Goal: Information Seeking & Learning: Learn about a topic

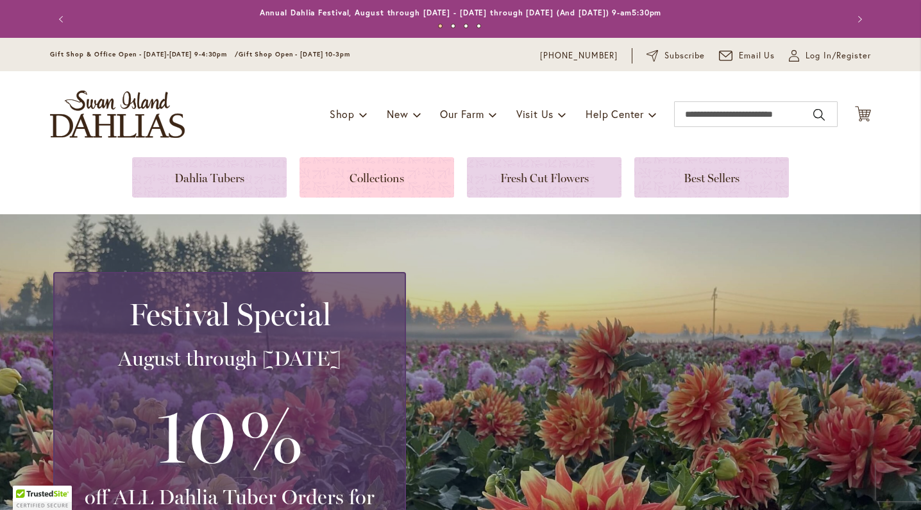
click at [355, 178] on link at bounding box center [376, 177] width 155 height 40
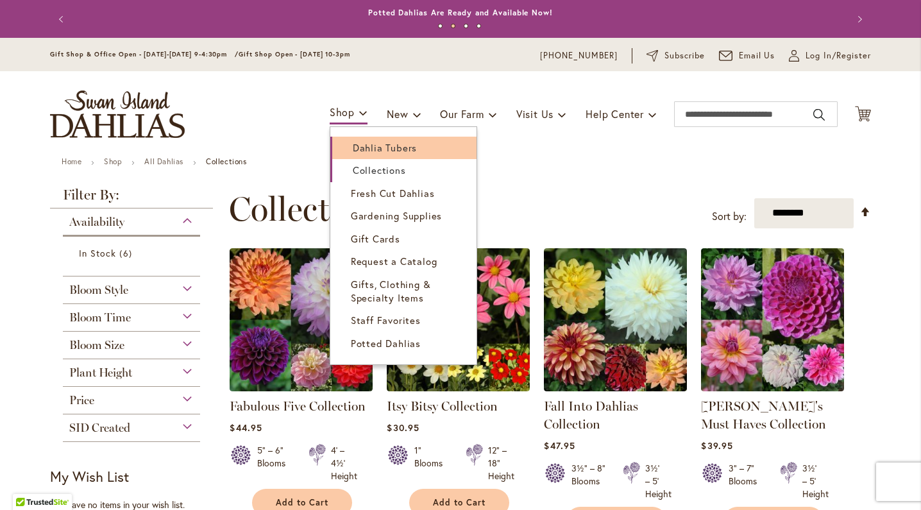
click at [357, 148] on span "Dahlia Tubers" at bounding box center [385, 147] width 64 height 13
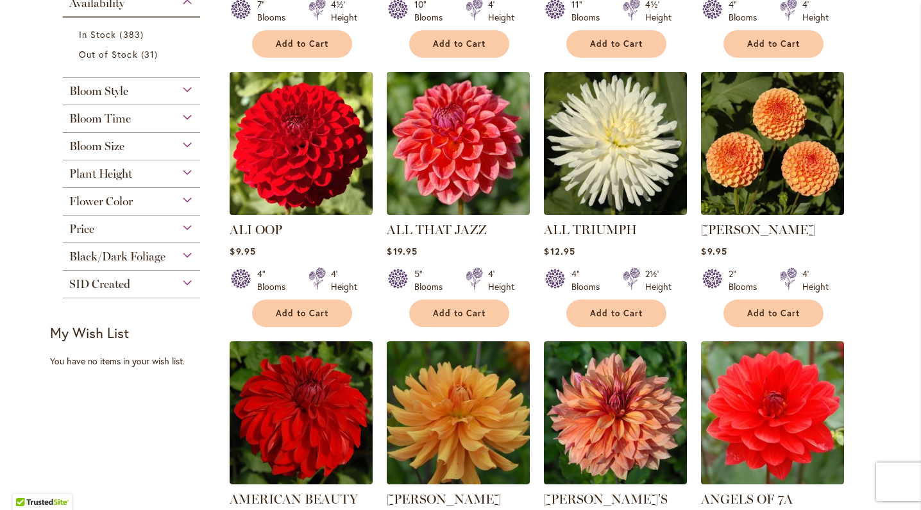
scroll to position [519, 0]
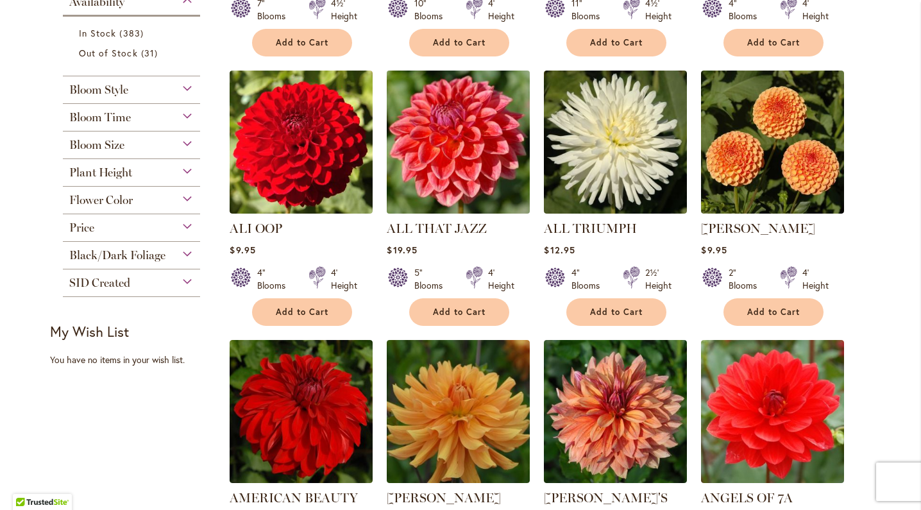
click at [469, 173] on img at bounding box center [459, 142] width 150 height 150
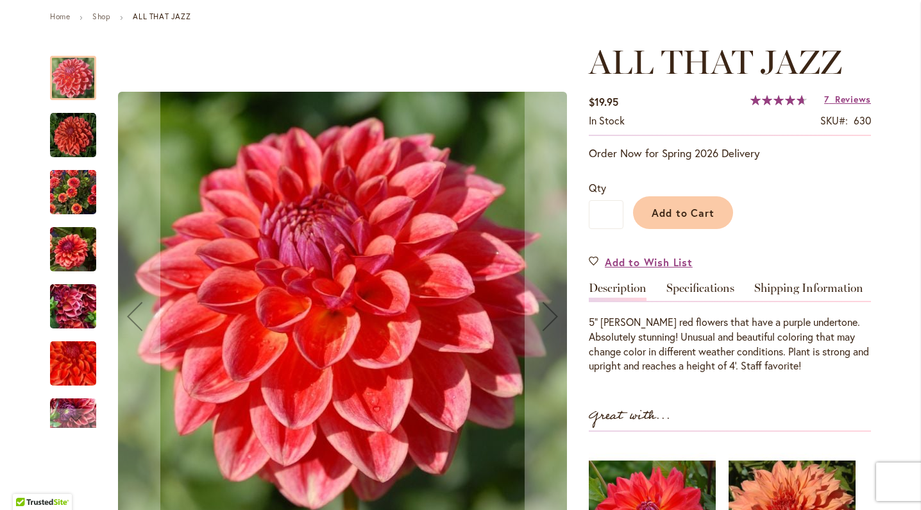
scroll to position [146, 0]
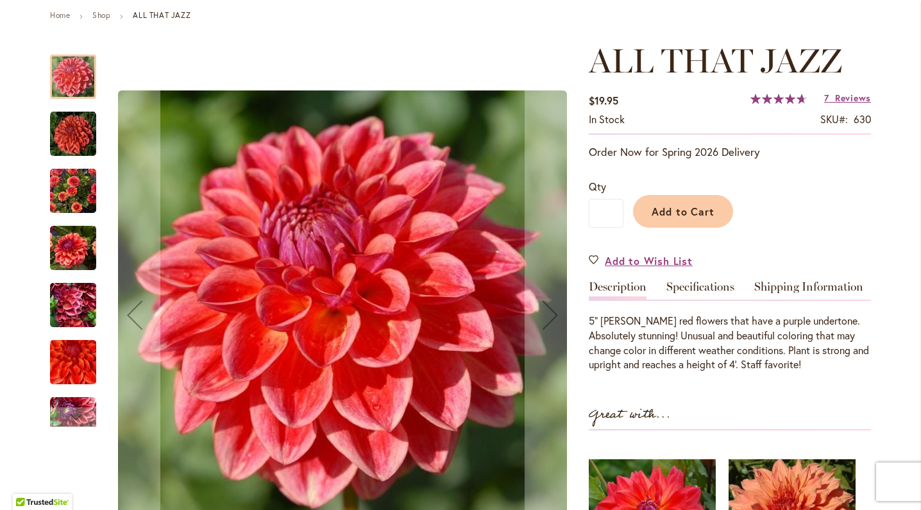
click at [71, 144] on img "ALL THAT JAZZ" at bounding box center [73, 134] width 46 height 46
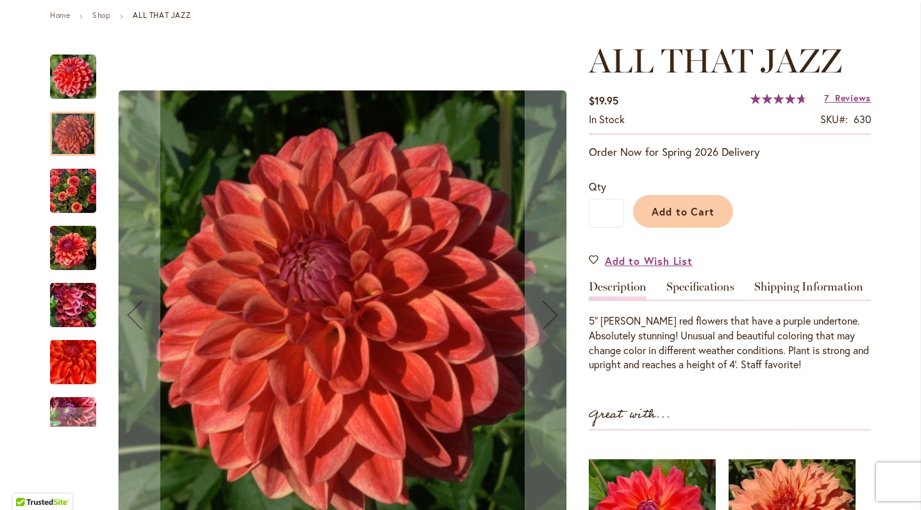
click at [71, 182] on img "ALL THAT JAZZ" at bounding box center [73, 191] width 46 height 62
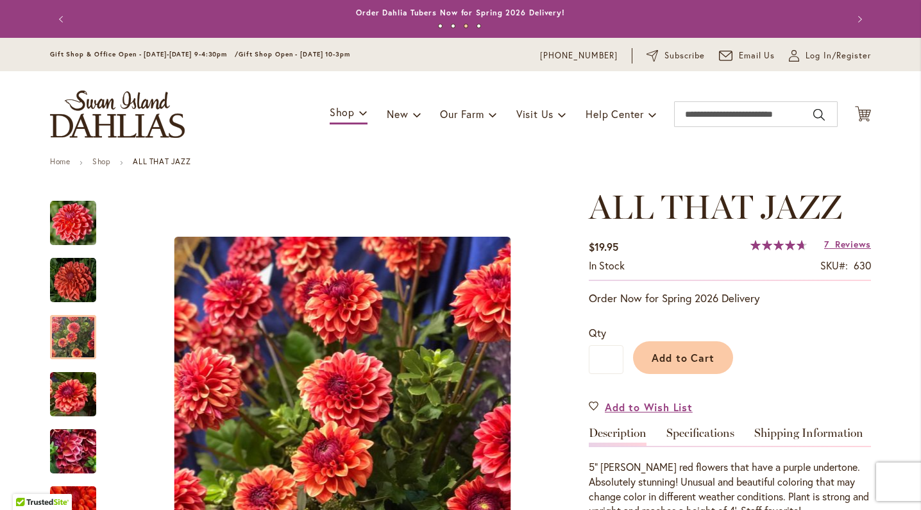
scroll to position [0, 0]
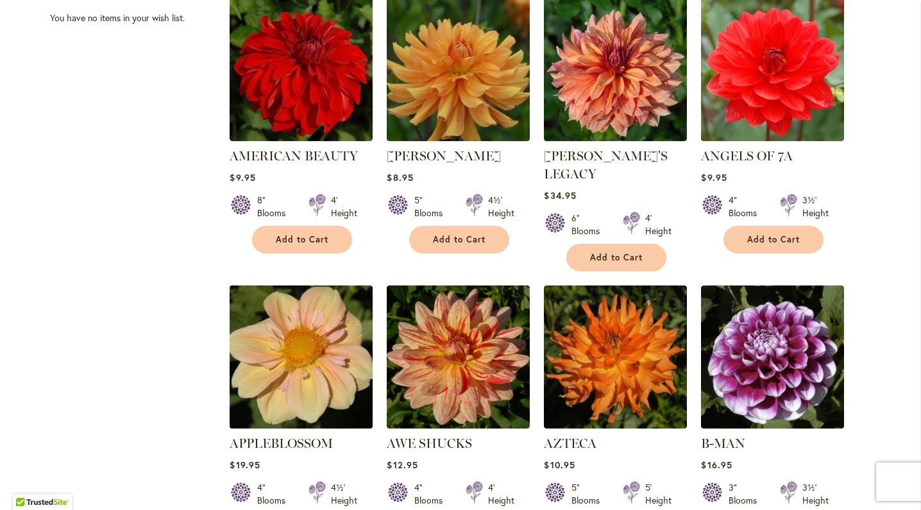
scroll to position [891, 0]
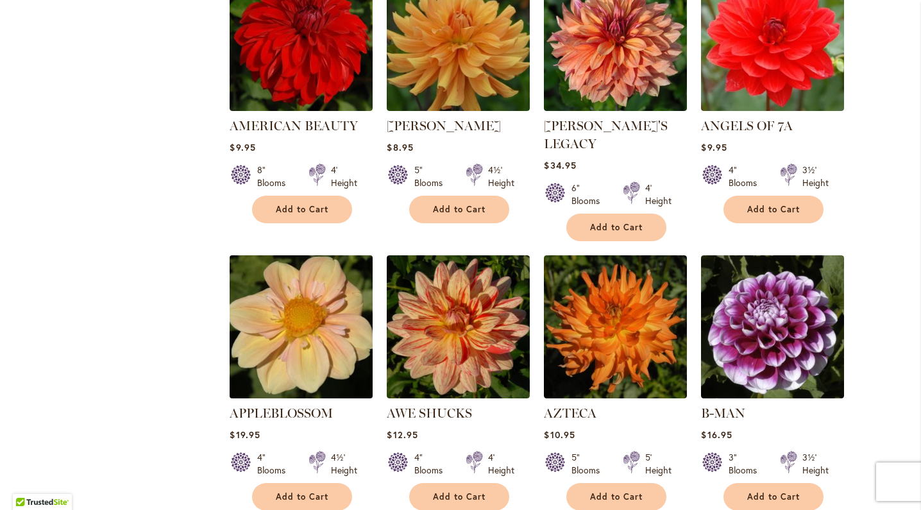
click at [332, 340] on img at bounding box center [301, 327] width 150 height 150
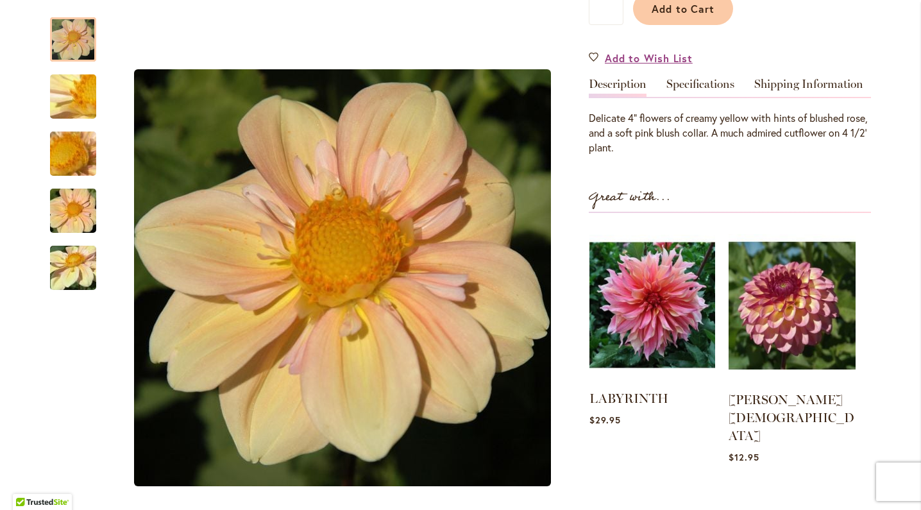
scroll to position [348, 0]
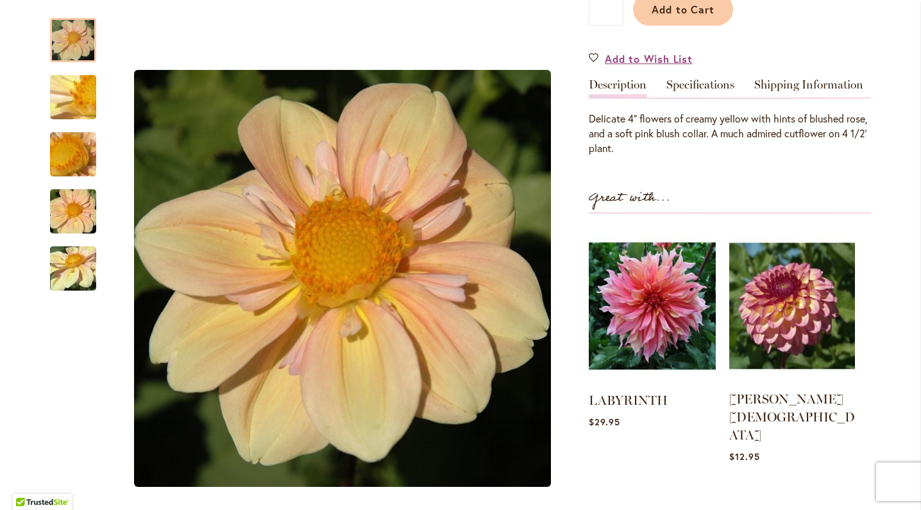
click at [781, 329] on img at bounding box center [792, 305] width 126 height 157
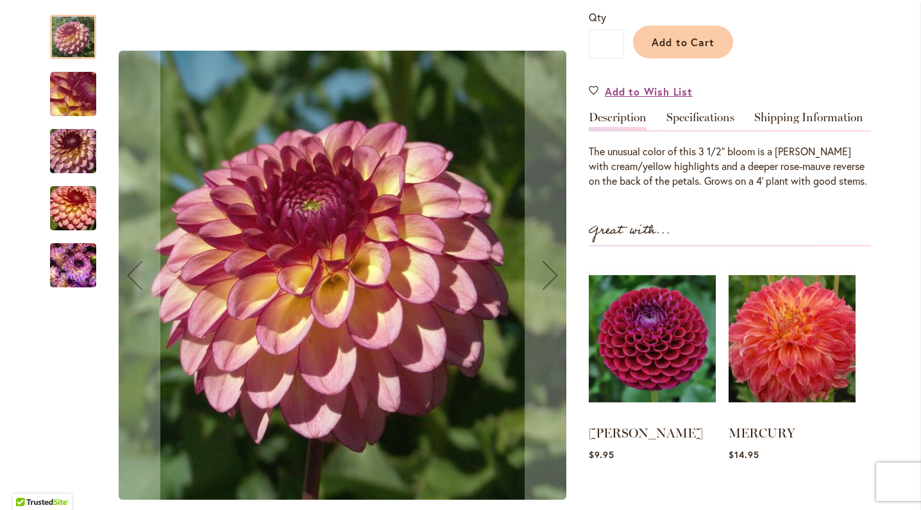
scroll to position [356, 0]
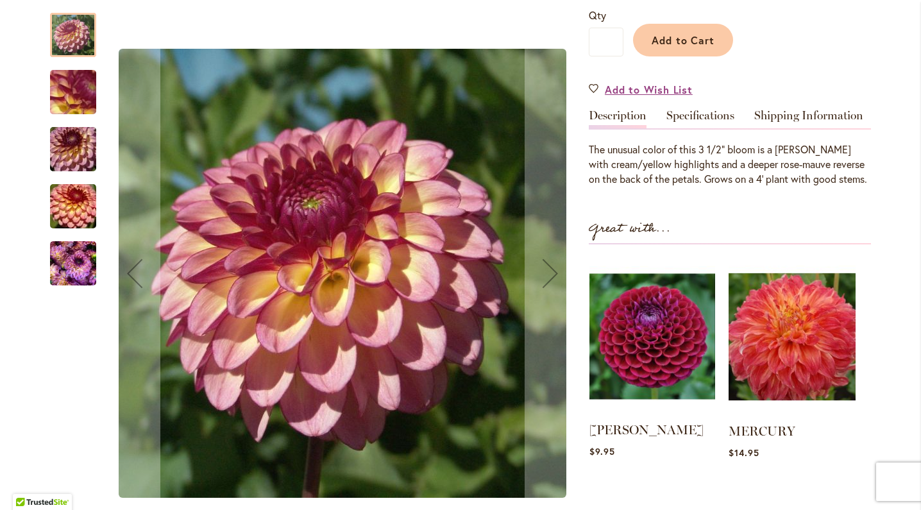
click at [652, 314] on img at bounding box center [652, 336] width 126 height 157
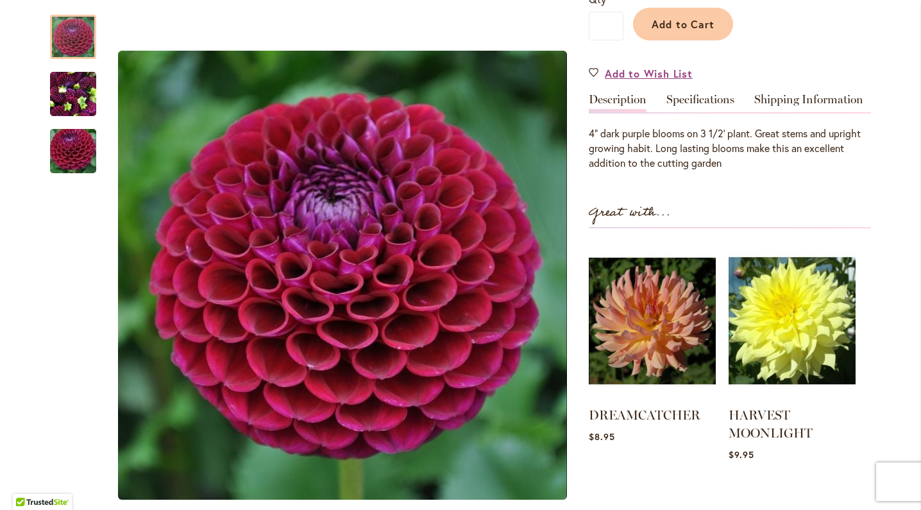
scroll to position [336, 0]
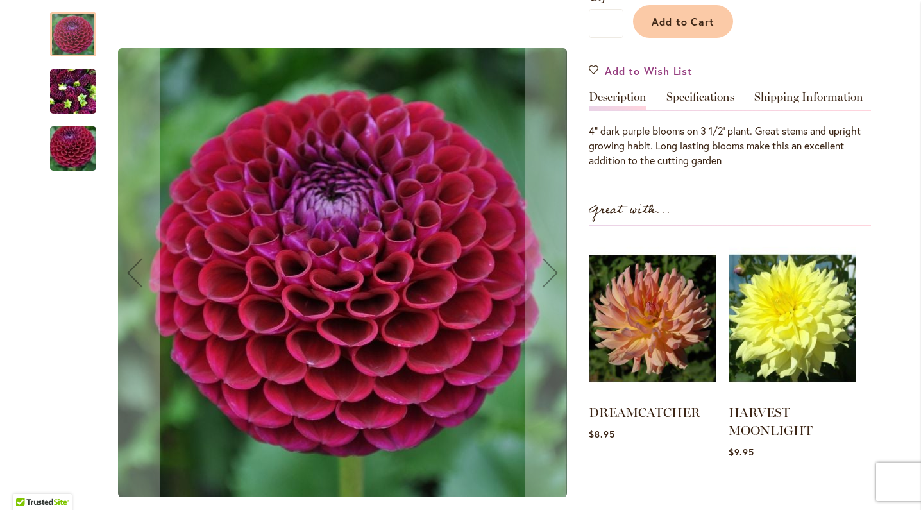
click at [79, 97] on img "IVANETTI" at bounding box center [73, 92] width 46 height 62
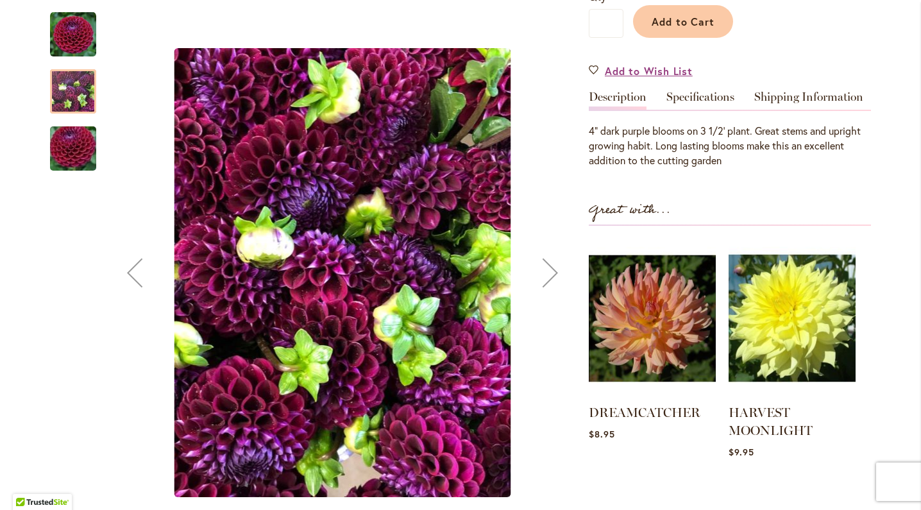
click at [72, 139] on img "IVANETTI" at bounding box center [73, 149] width 92 height 62
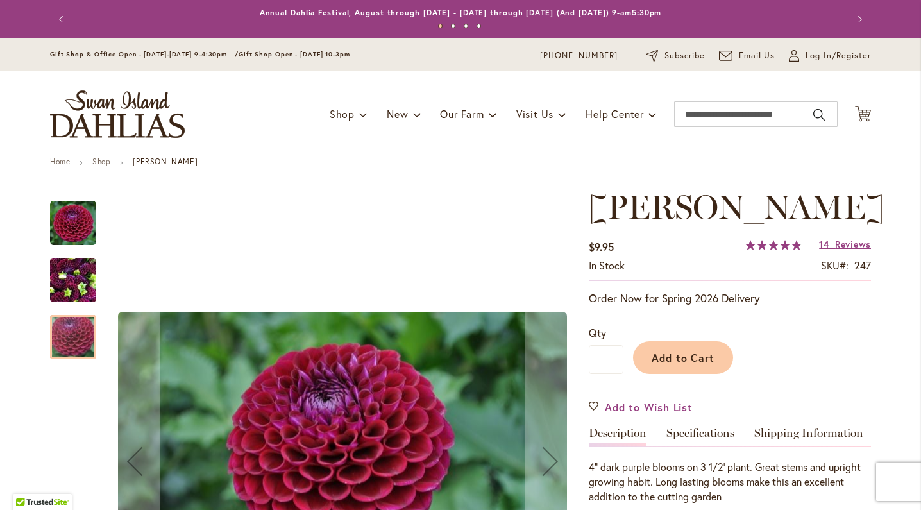
scroll to position [0, 0]
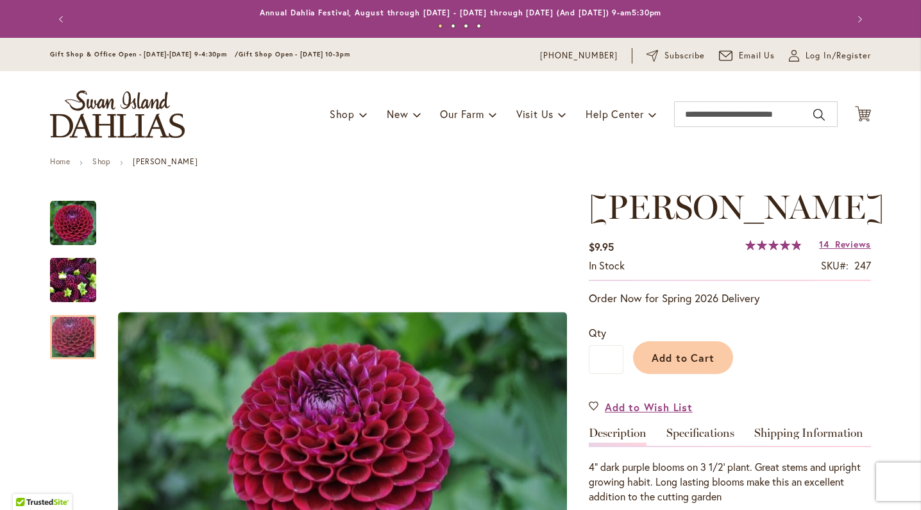
click at [60, 19] on button "Previous" at bounding box center [63, 19] width 26 height 26
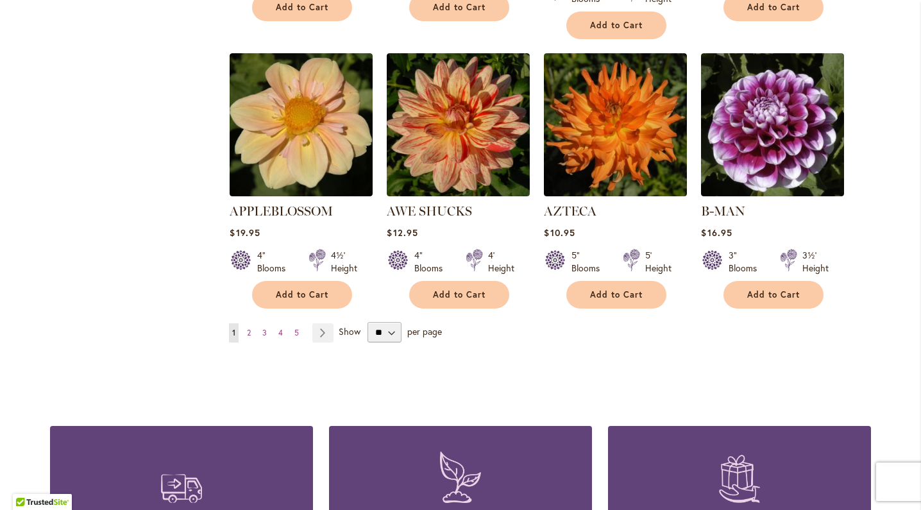
scroll to position [1094, 0]
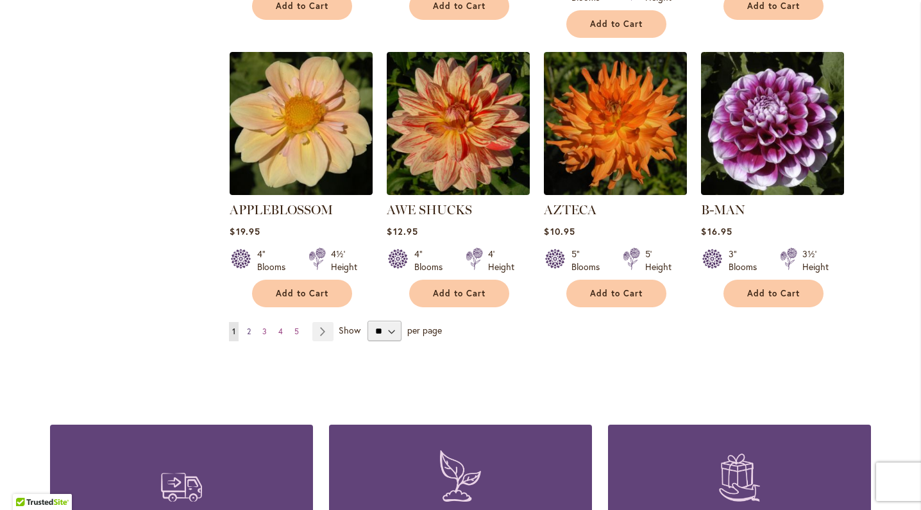
click at [250, 322] on link "Page 2" at bounding box center [249, 331] width 10 height 19
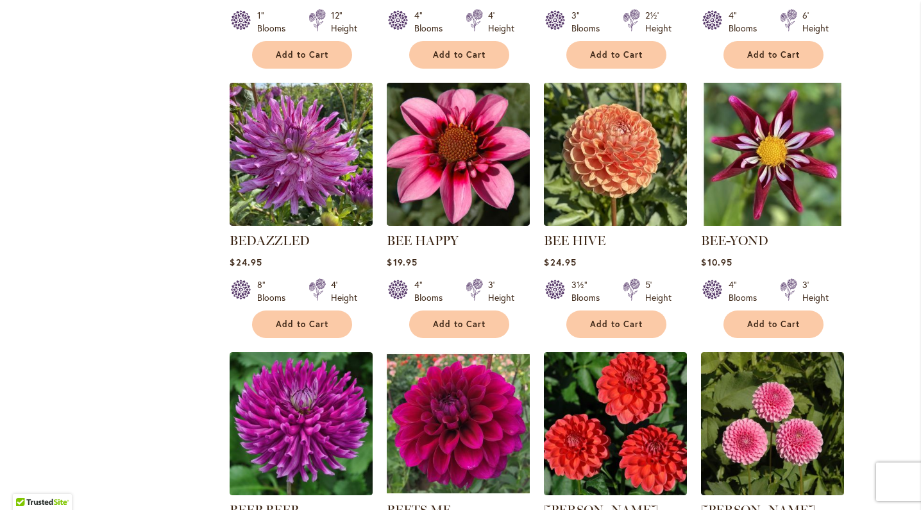
scroll to position [786, 0]
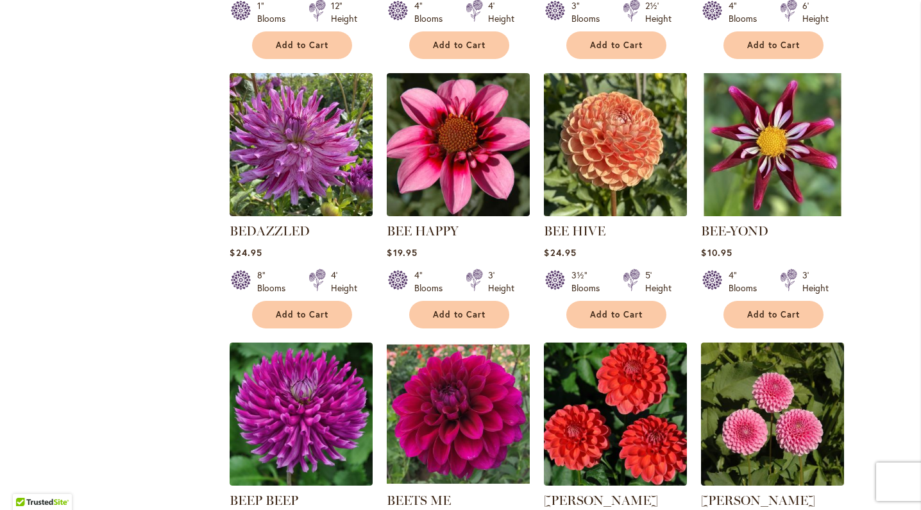
click at [620, 148] on img at bounding box center [616, 145] width 150 height 150
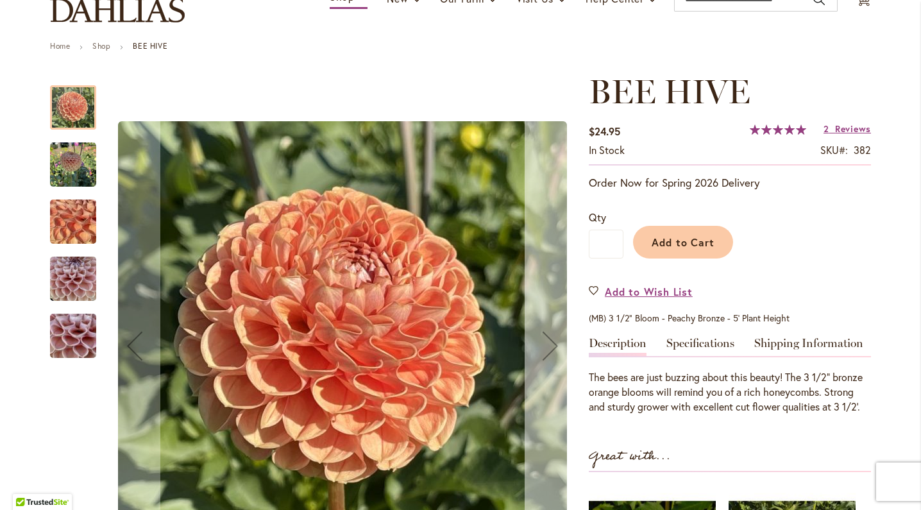
scroll to position [115, 0]
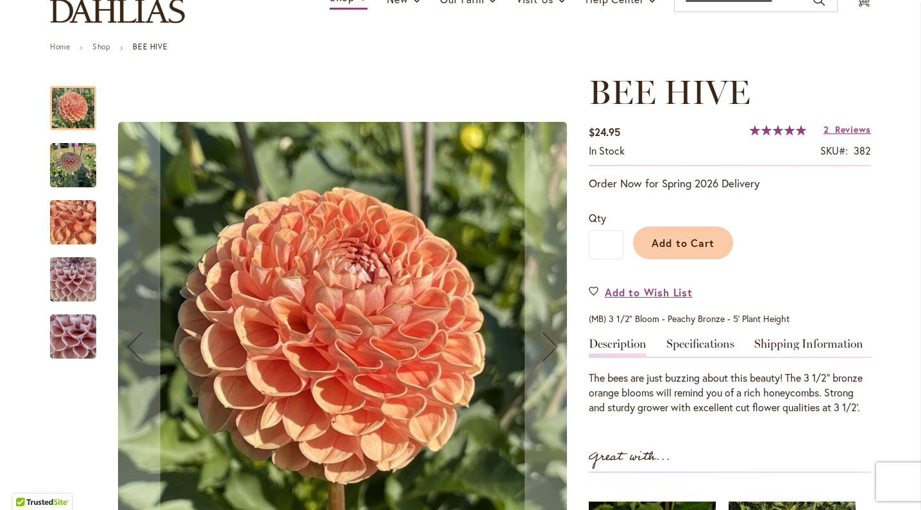
click at [67, 169] on img "BEE HIVE" at bounding box center [73, 165] width 46 height 46
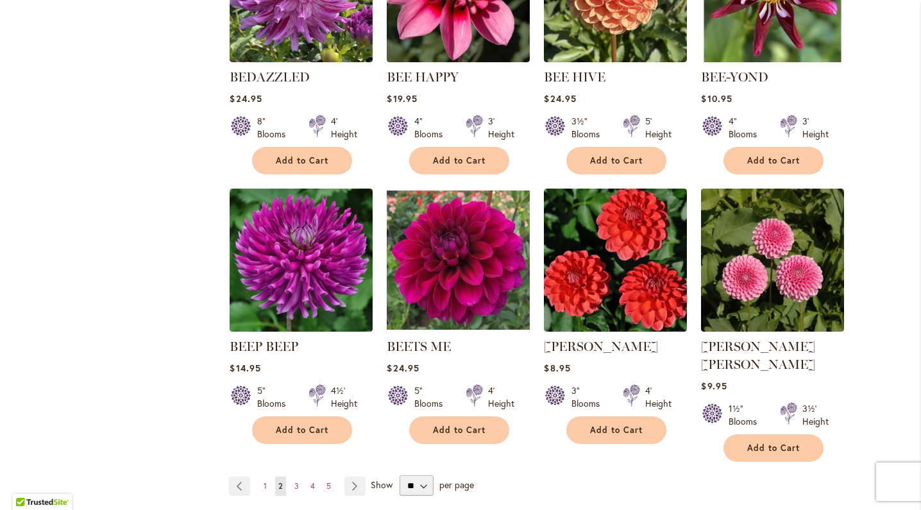
scroll to position [953, 0]
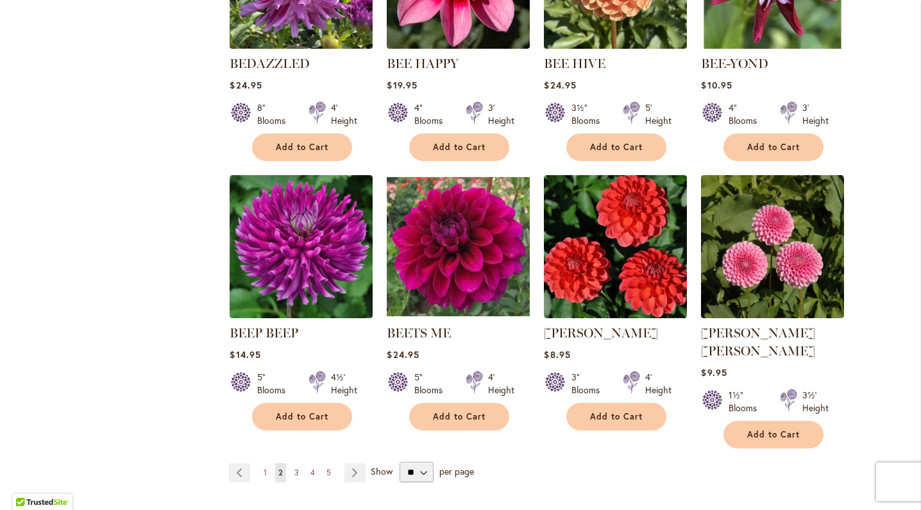
click at [296, 468] on span "3" at bounding box center [296, 473] width 4 height 10
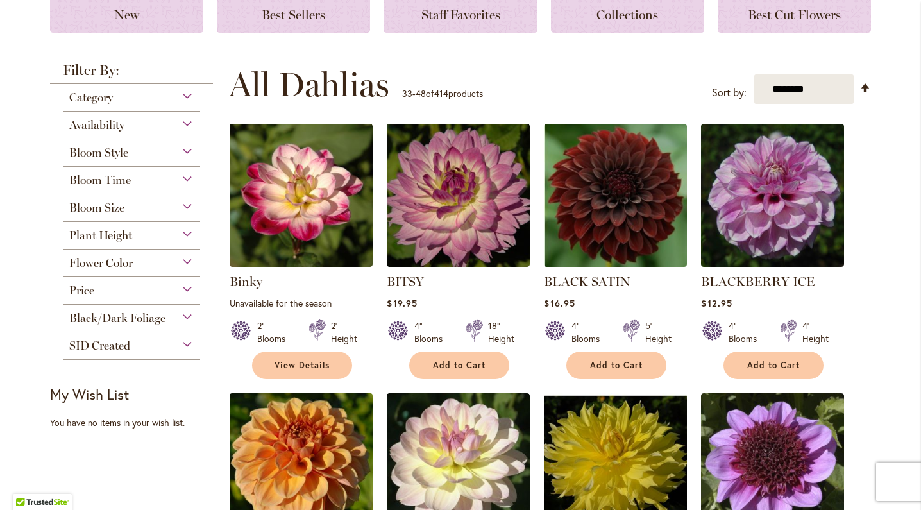
scroll to position [210, 0]
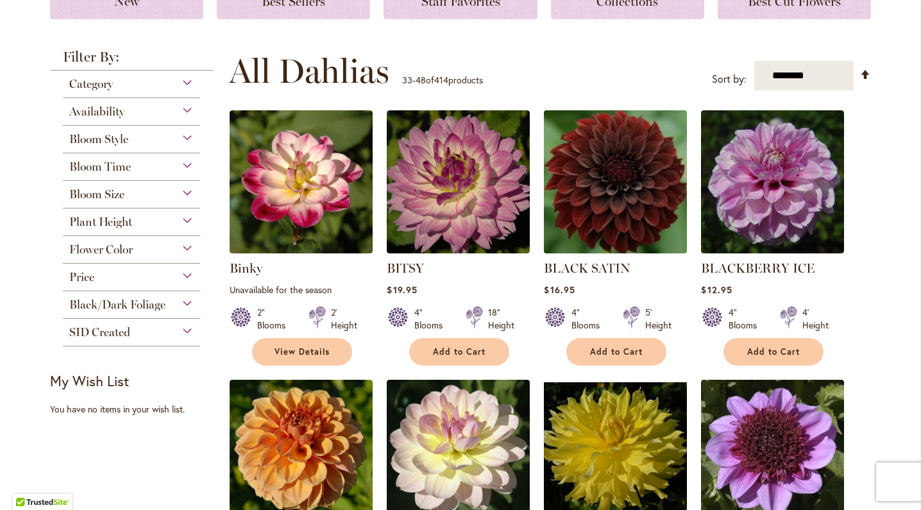
click at [634, 201] on img at bounding box center [616, 182] width 150 height 150
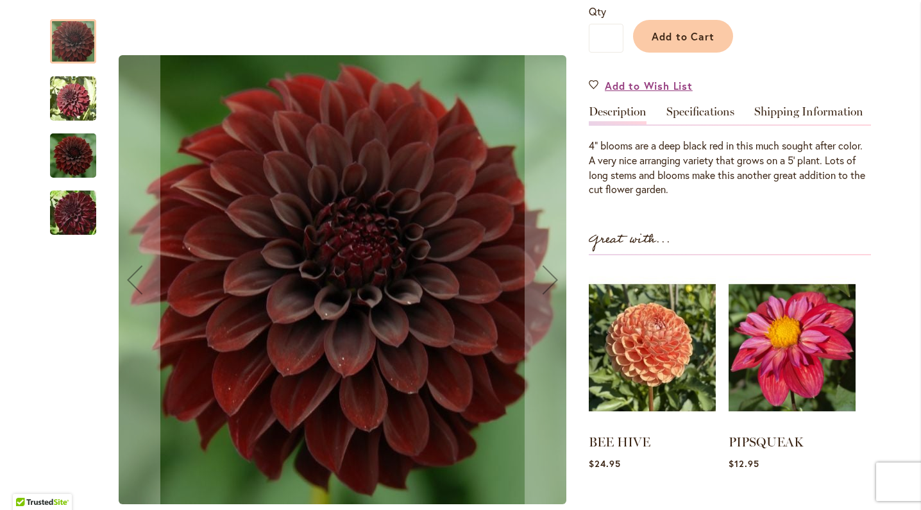
scroll to position [320, 0]
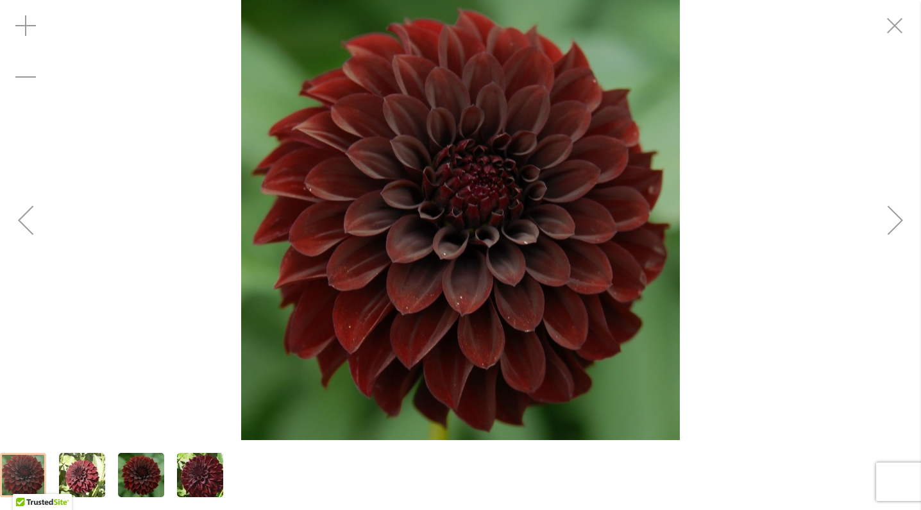
click at [898, 219] on div "Next" at bounding box center [895, 219] width 51 height 51
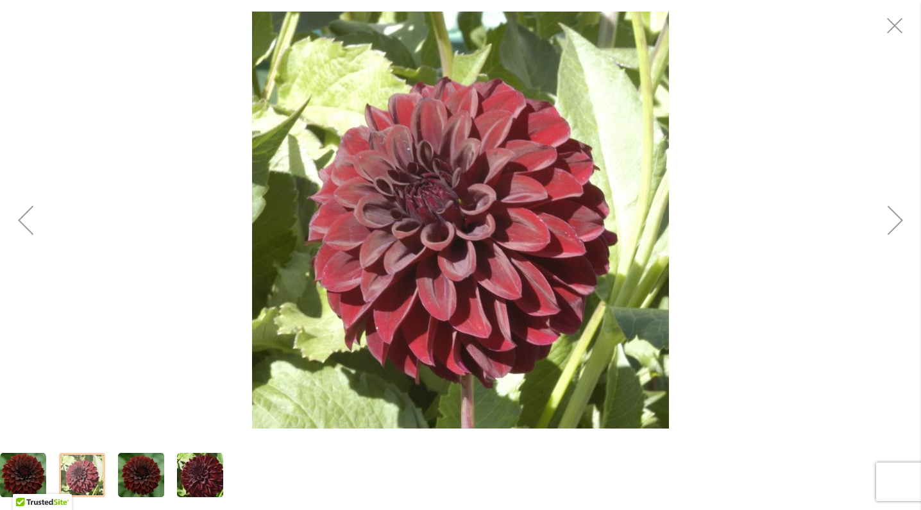
click at [898, 219] on div "Next" at bounding box center [895, 219] width 51 height 51
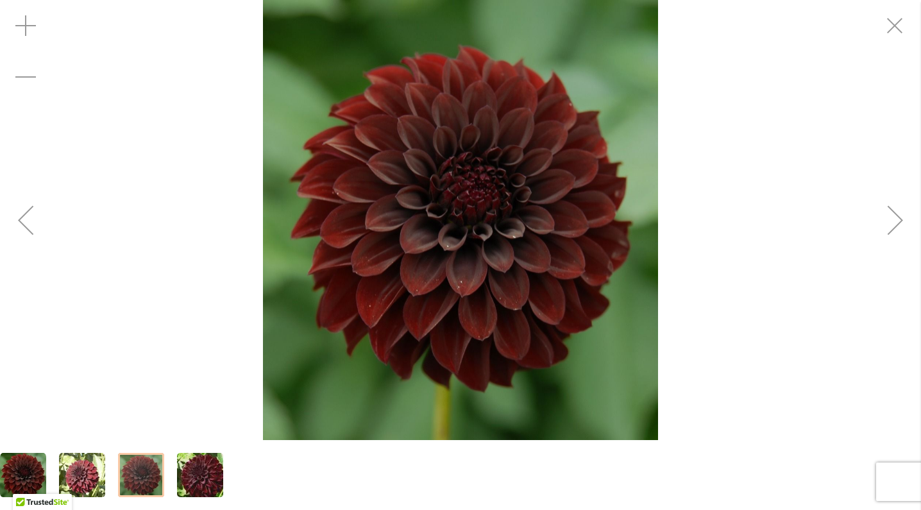
click at [898, 219] on div "Next" at bounding box center [895, 219] width 51 height 51
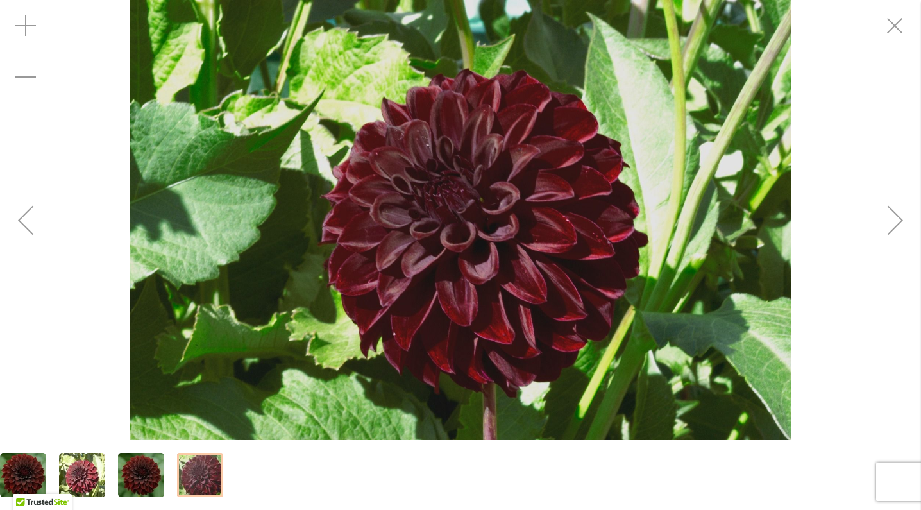
click at [898, 219] on div "Next" at bounding box center [895, 219] width 51 height 51
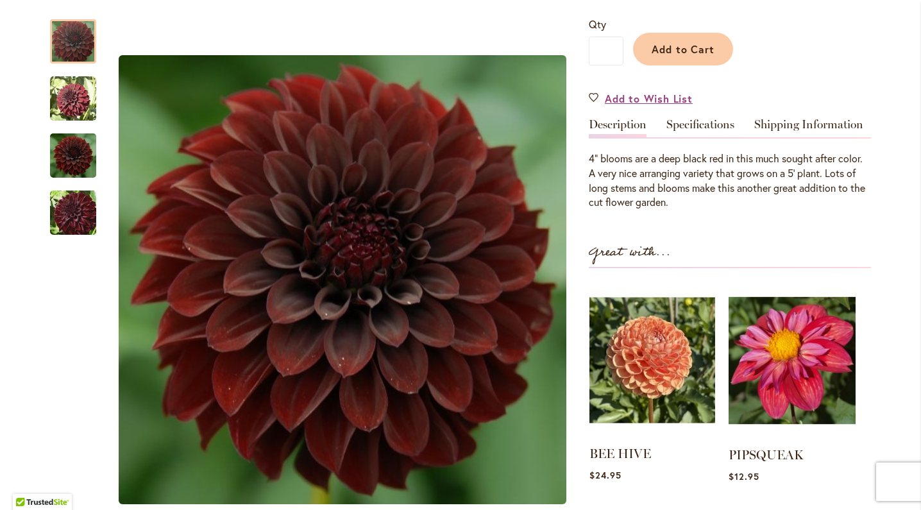
scroll to position [310, 0]
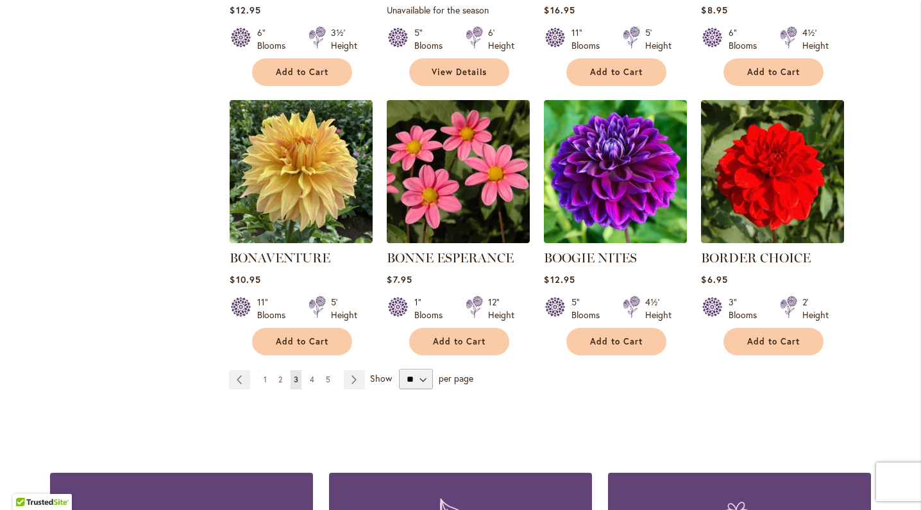
scroll to position [1034, 0]
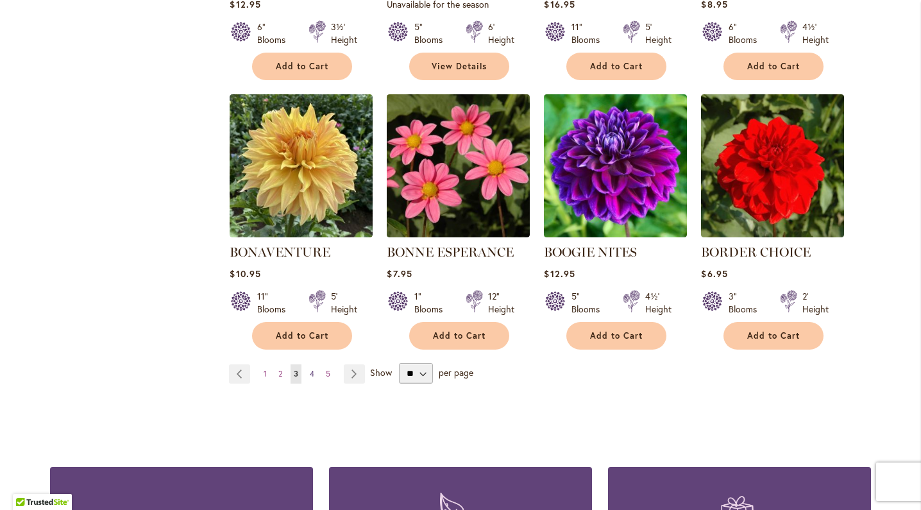
click at [313, 374] on span "4" at bounding box center [312, 374] width 4 height 10
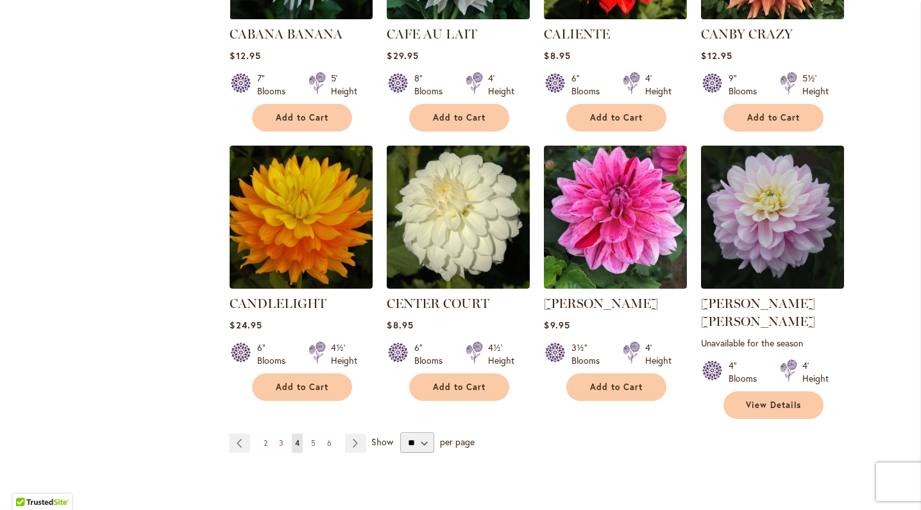
scroll to position [1003, 0]
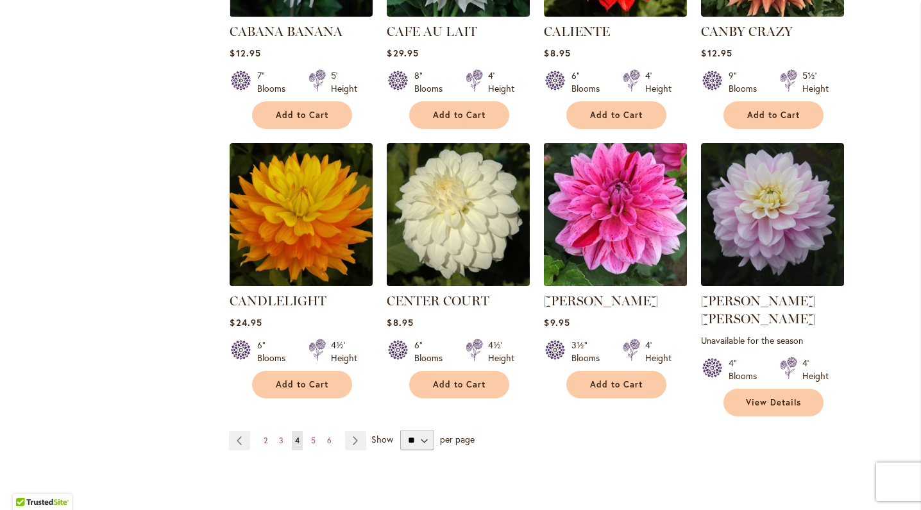
click at [592, 240] on img at bounding box center [616, 215] width 150 height 150
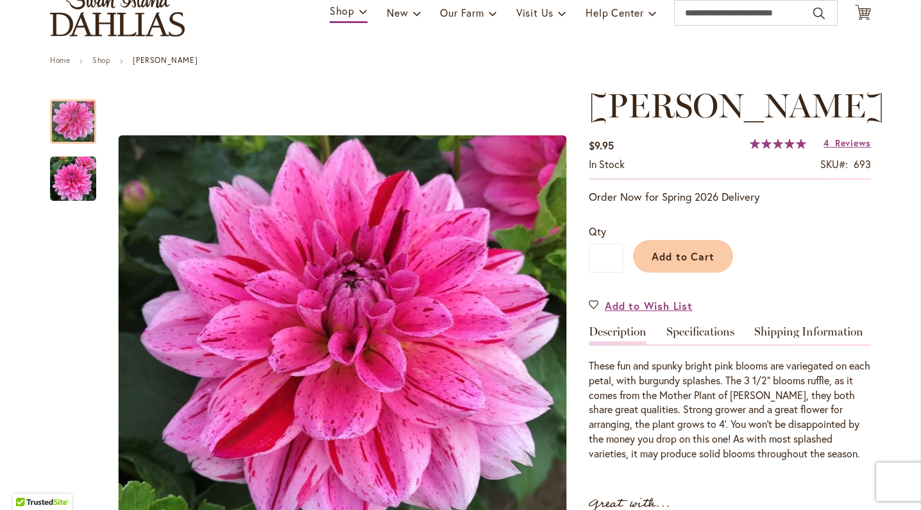
scroll to position [186, 0]
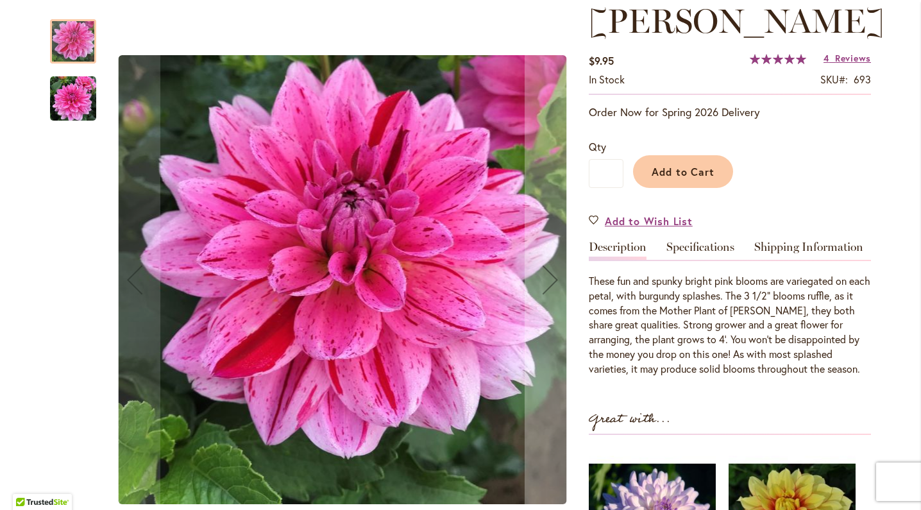
click at [62, 110] on img "CHA CHING" at bounding box center [73, 99] width 46 height 46
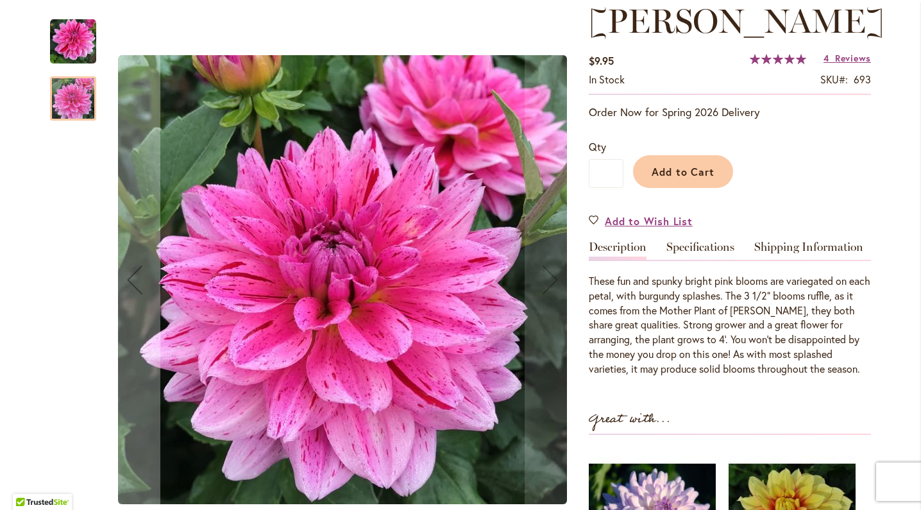
click at [67, 62] on img "CHA CHING" at bounding box center [73, 42] width 46 height 46
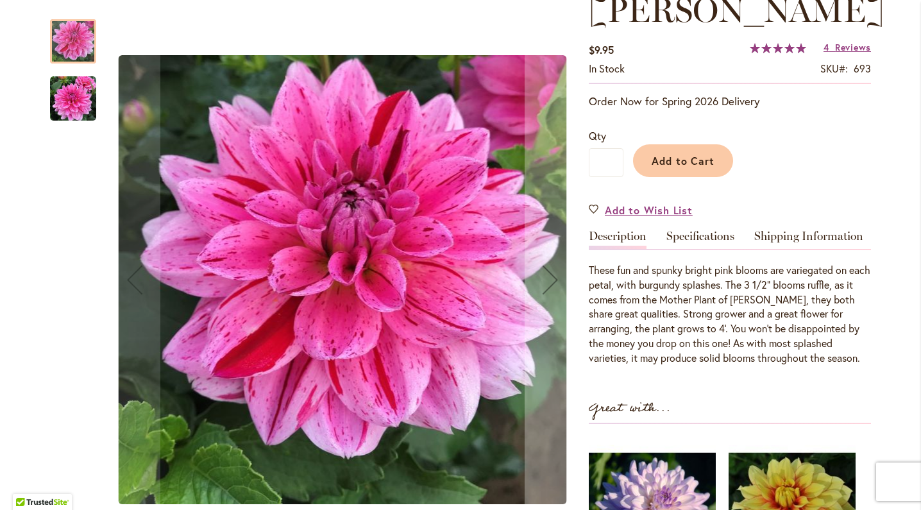
scroll to position [220, 0]
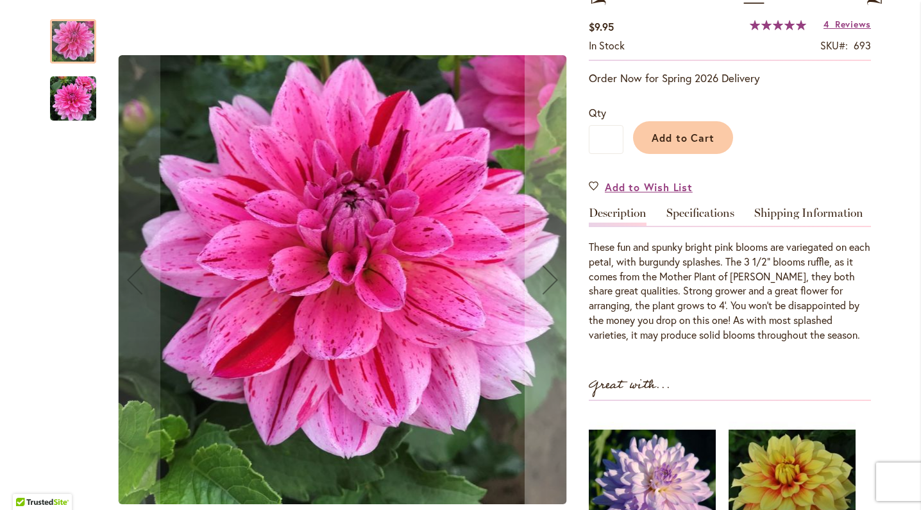
click at [67, 90] on img "CHA CHING" at bounding box center [73, 99] width 46 height 46
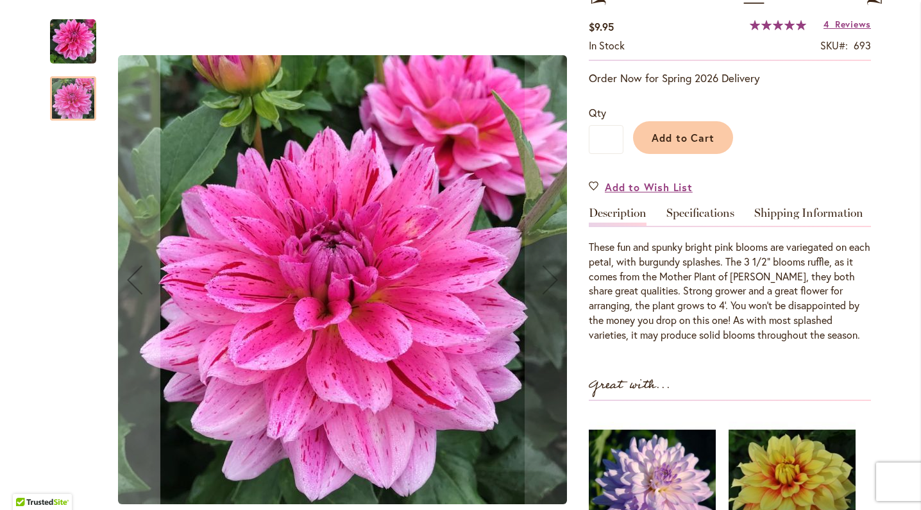
click at [72, 59] on img "CHA CHING" at bounding box center [73, 42] width 46 height 46
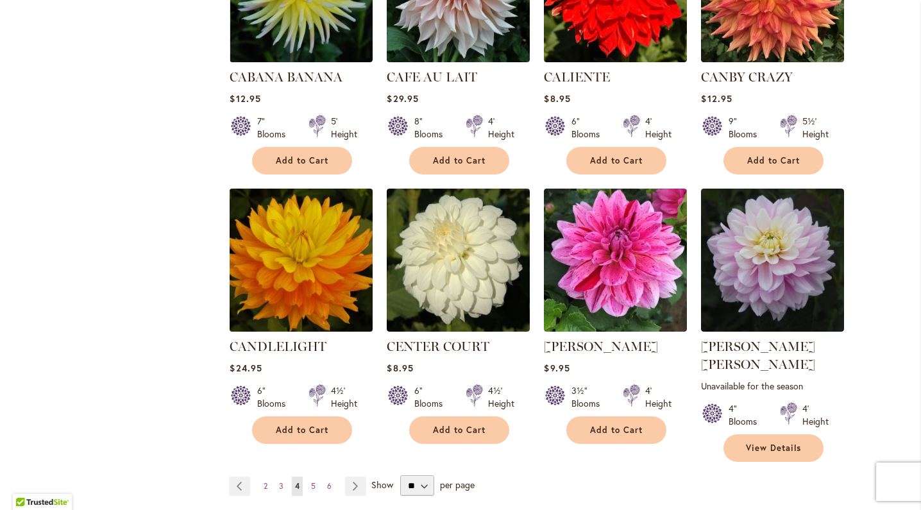
scroll to position [977, 0]
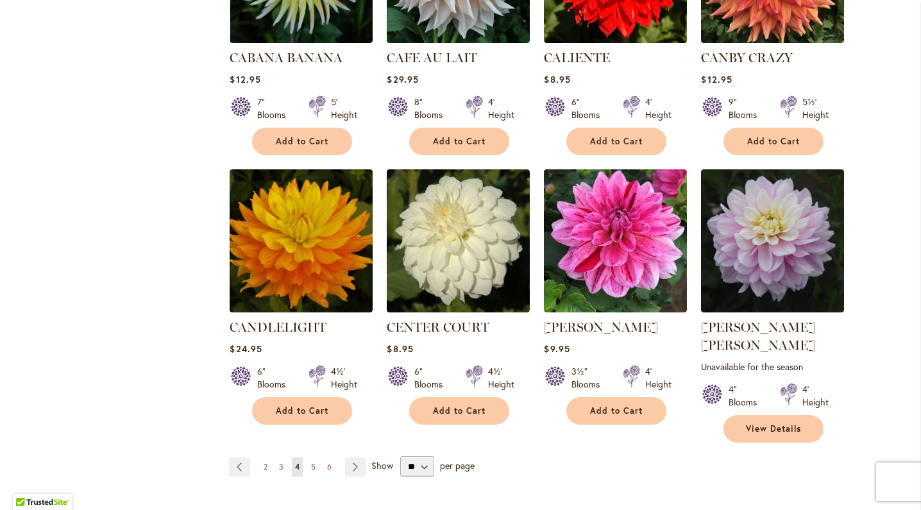
click at [312, 462] on span "5" at bounding box center [313, 467] width 4 height 10
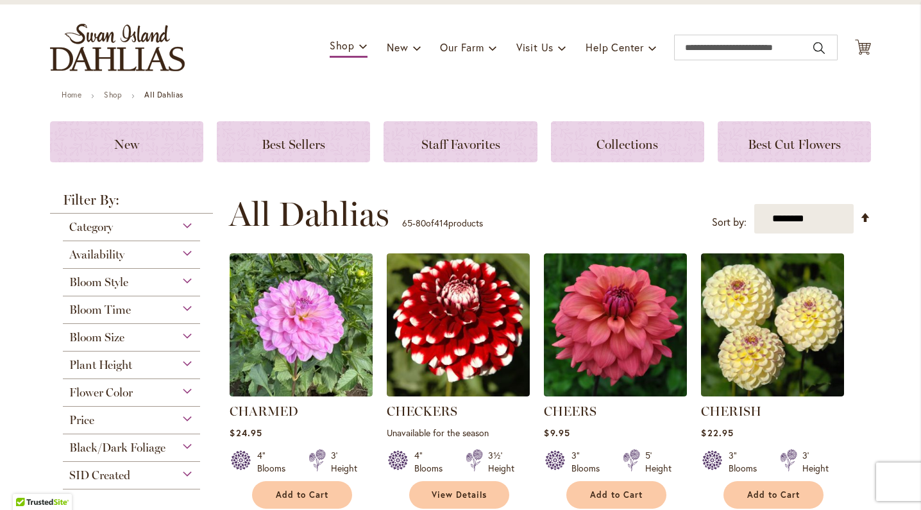
scroll to position [80, 0]
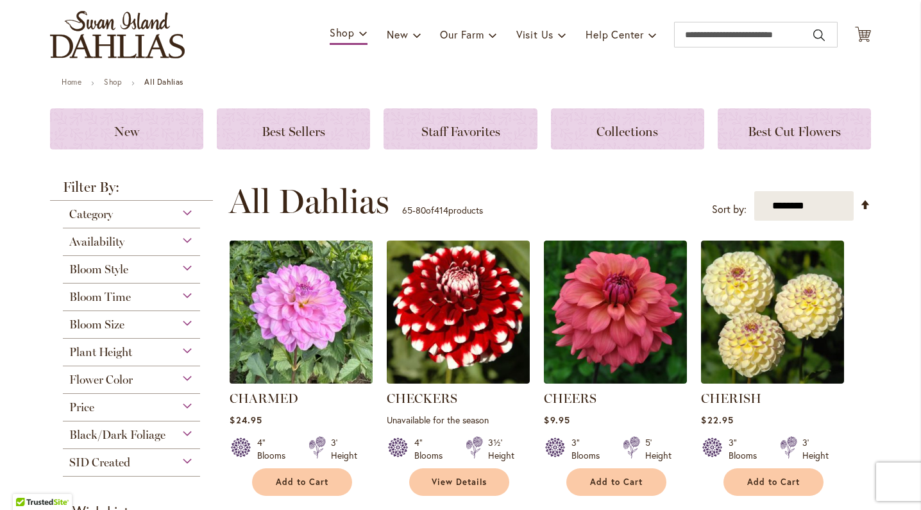
click at [293, 326] on img at bounding box center [301, 312] width 150 height 150
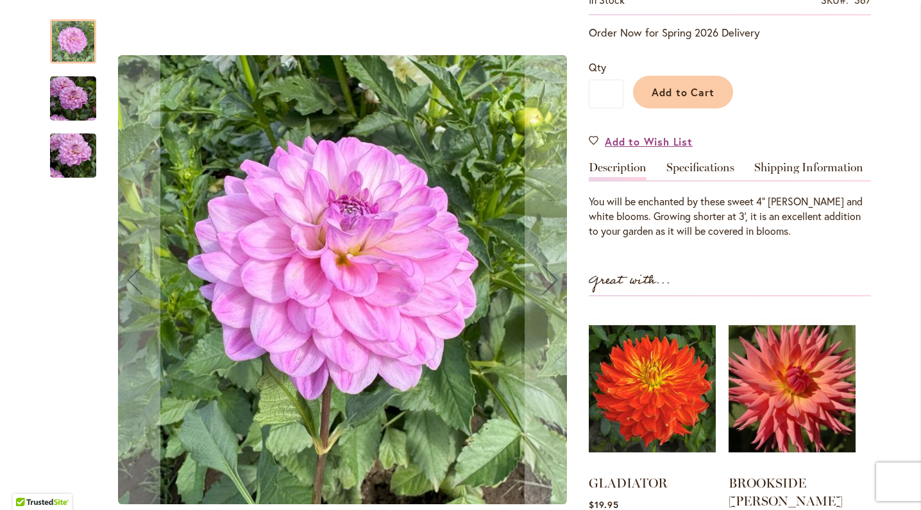
scroll to position [344, 0]
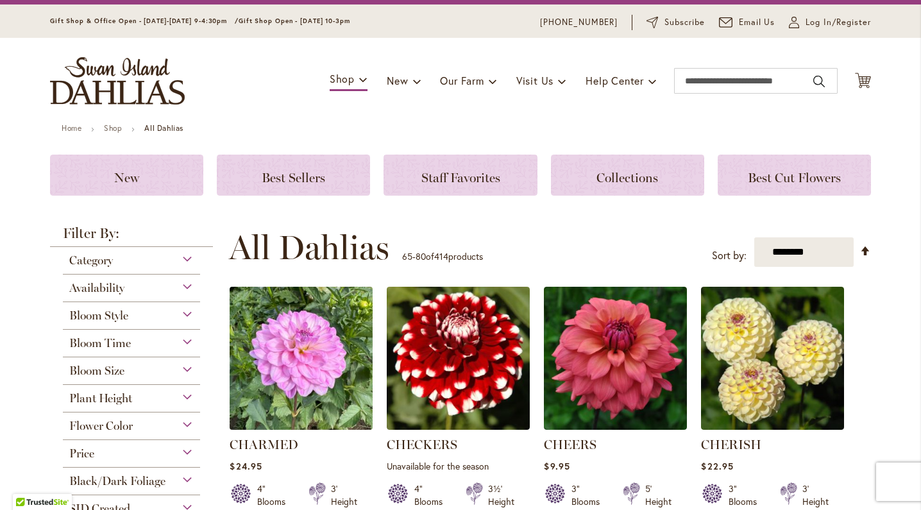
scroll to position [126, 0]
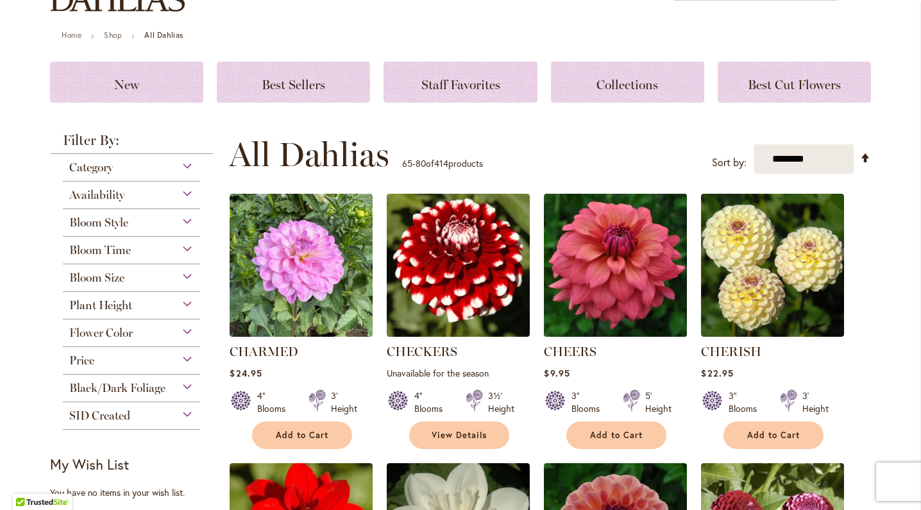
click at [578, 309] on img at bounding box center [616, 265] width 150 height 150
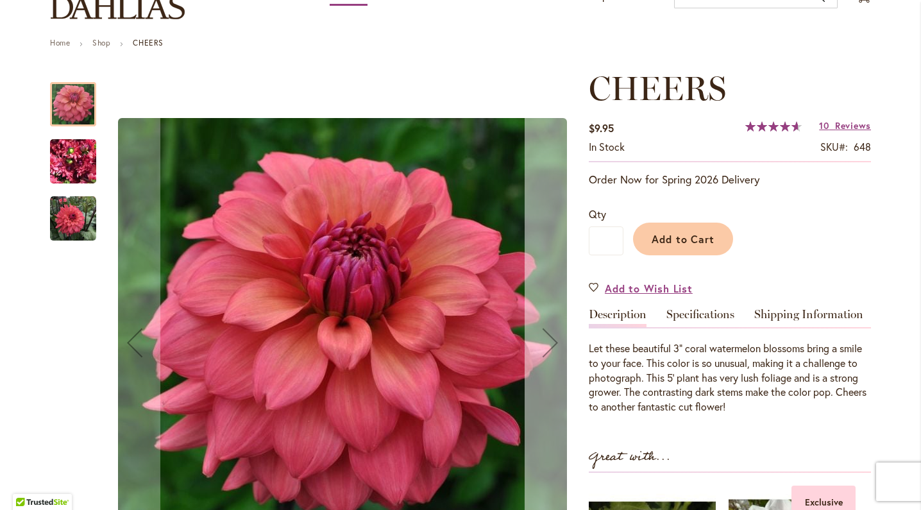
scroll to position [141, 0]
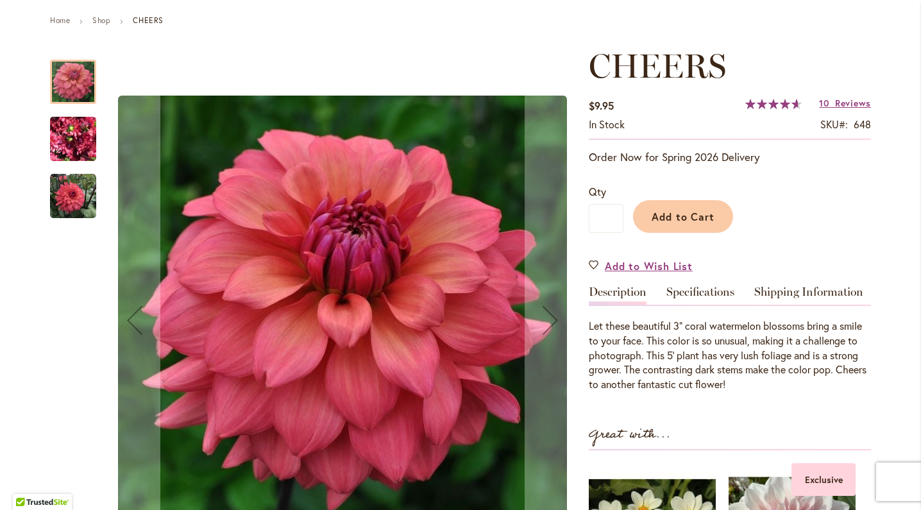
click at [76, 134] on img "CHEERS" at bounding box center [73, 139] width 46 height 62
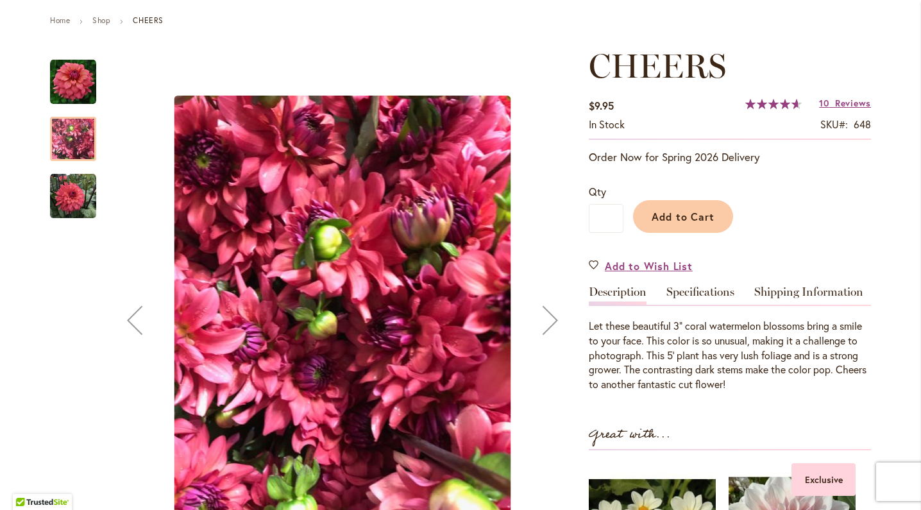
click at [553, 333] on div "Next" at bounding box center [550, 319] width 51 height 51
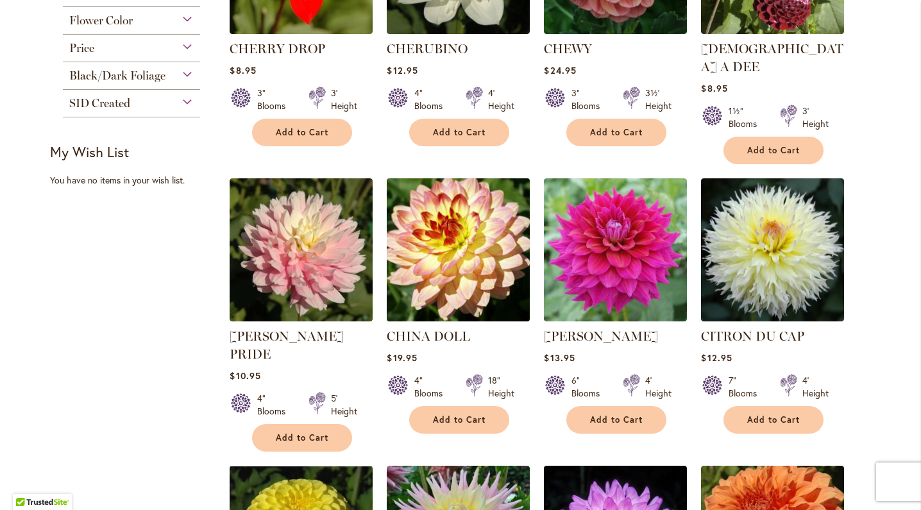
scroll to position [712, 0]
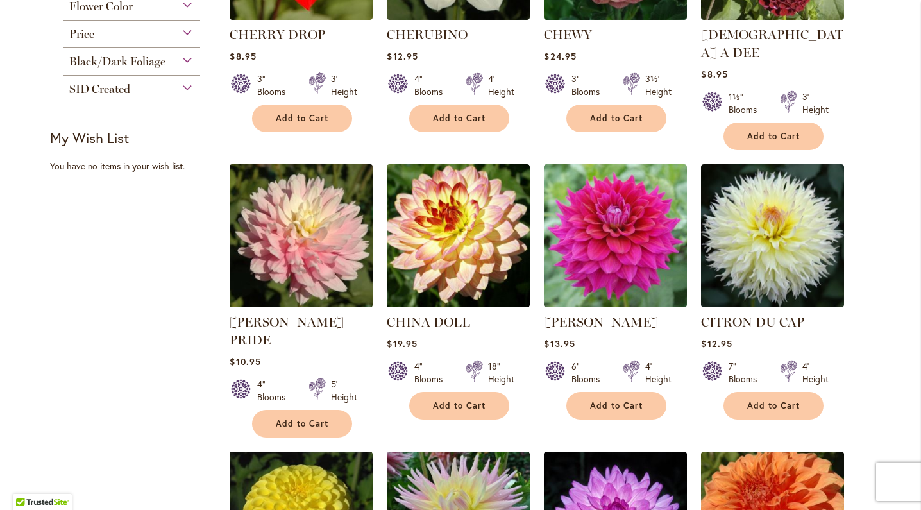
click at [292, 233] on img at bounding box center [301, 236] width 150 height 150
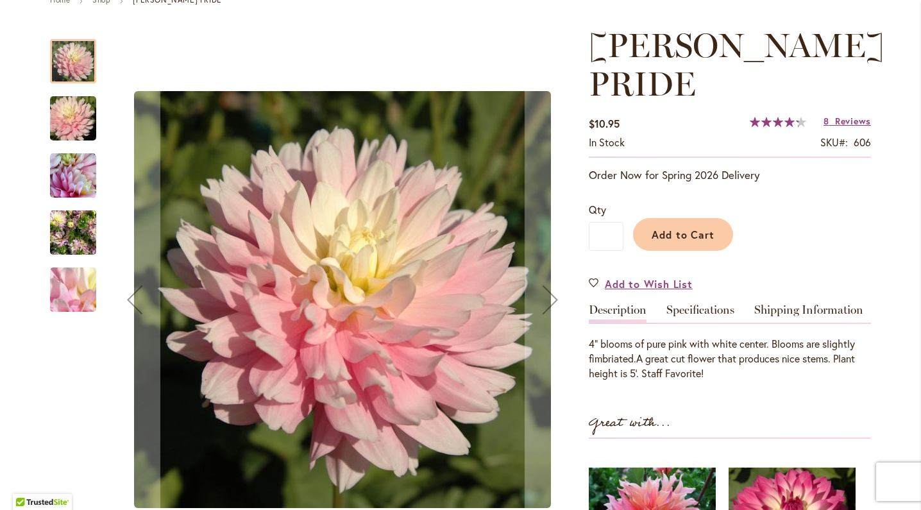
scroll to position [168, 0]
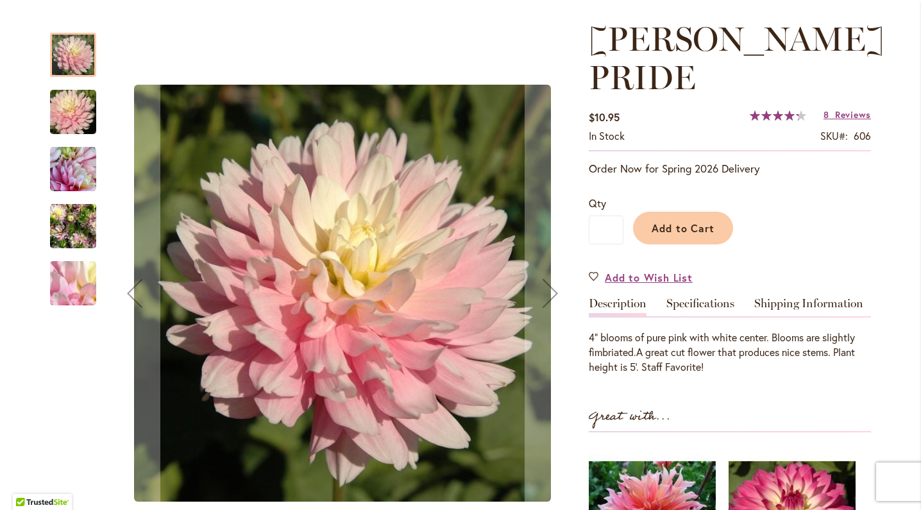
click at [71, 97] on img "CHILSON'S PRIDE" at bounding box center [73, 112] width 92 height 62
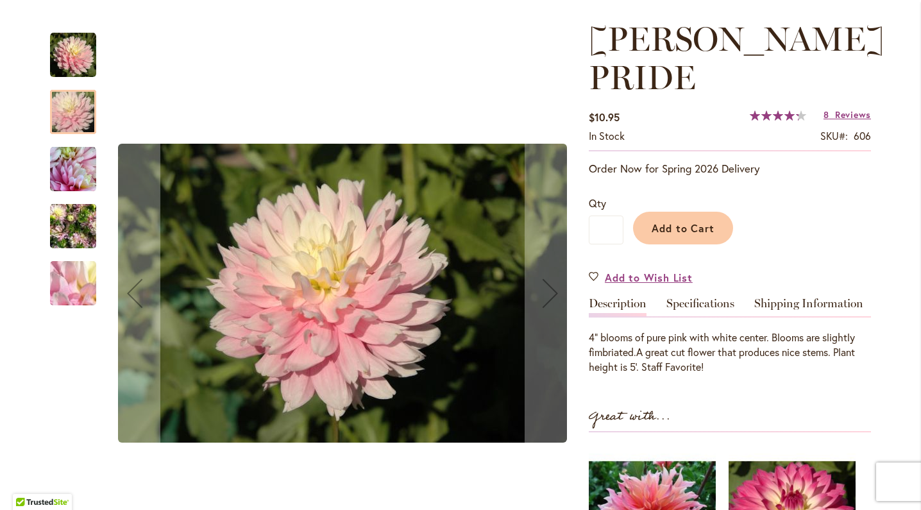
click at [77, 160] on img "CHILSON'S PRIDE" at bounding box center [73, 169] width 46 height 46
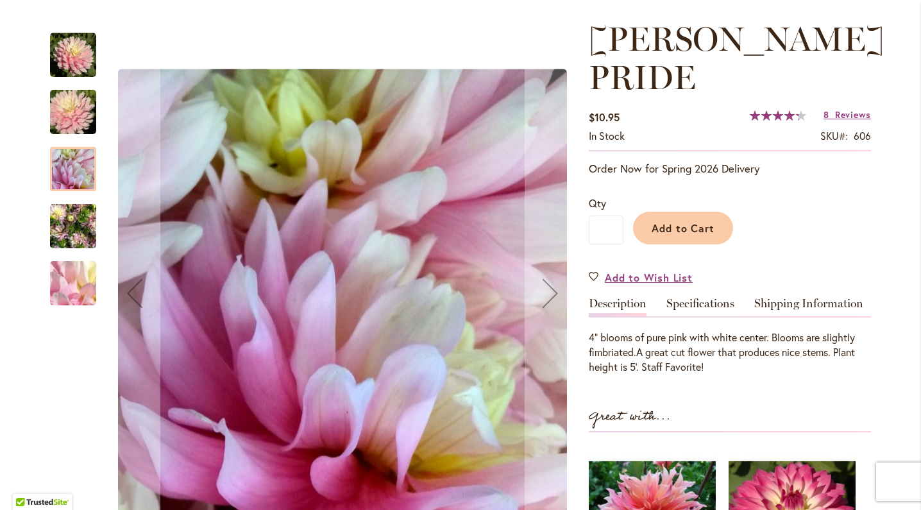
click at [81, 279] on img "CHILSON'S PRIDE" at bounding box center [73, 283] width 92 height 69
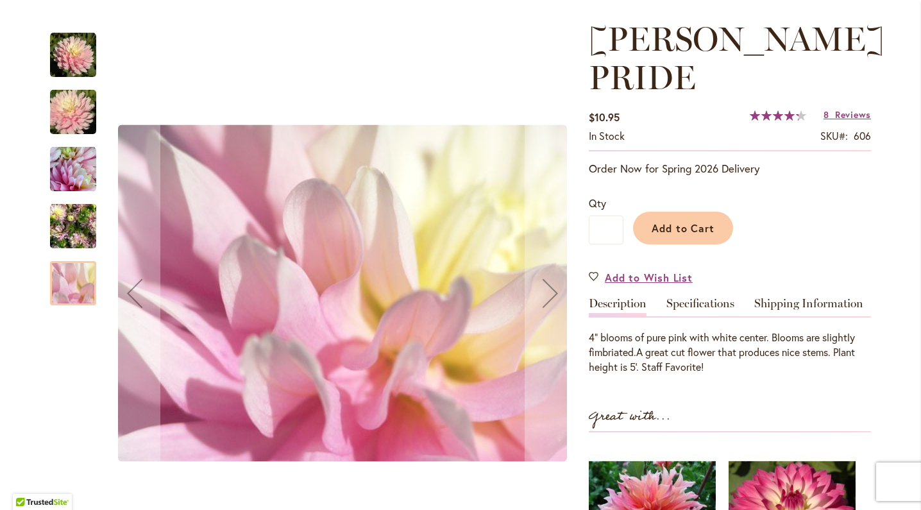
click at [79, 233] on img "CHILSON'S PRIDE" at bounding box center [73, 227] width 46 height 62
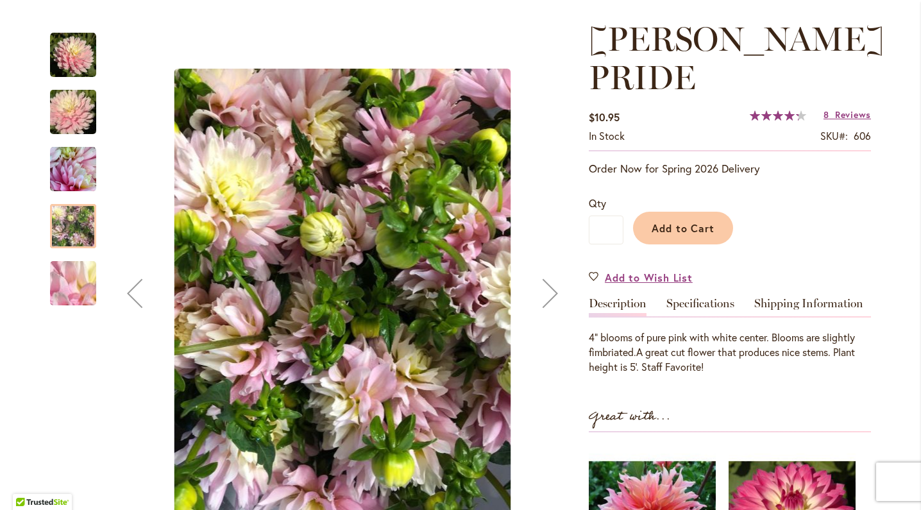
click at [65, 60] on img "CHILSON'S PRIDE" at bounding box center [73, 55] width 46 height 46
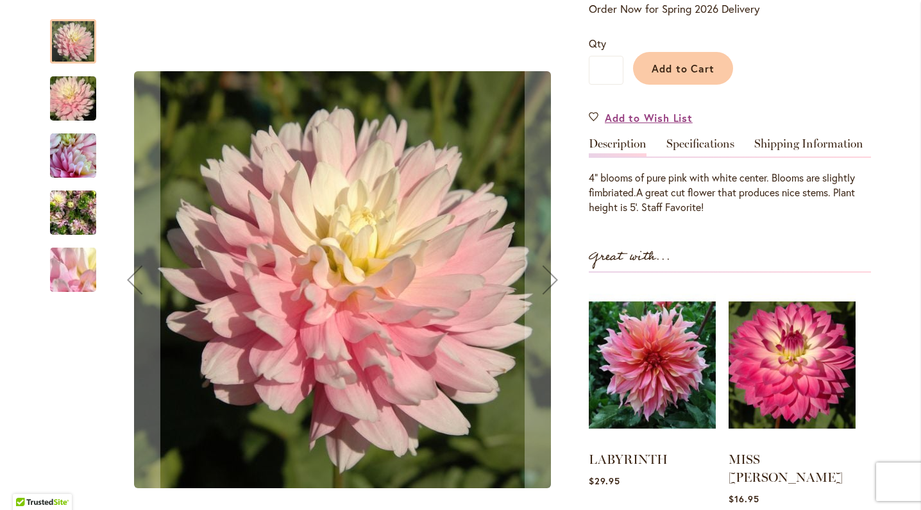
scroll to position [327, 0]
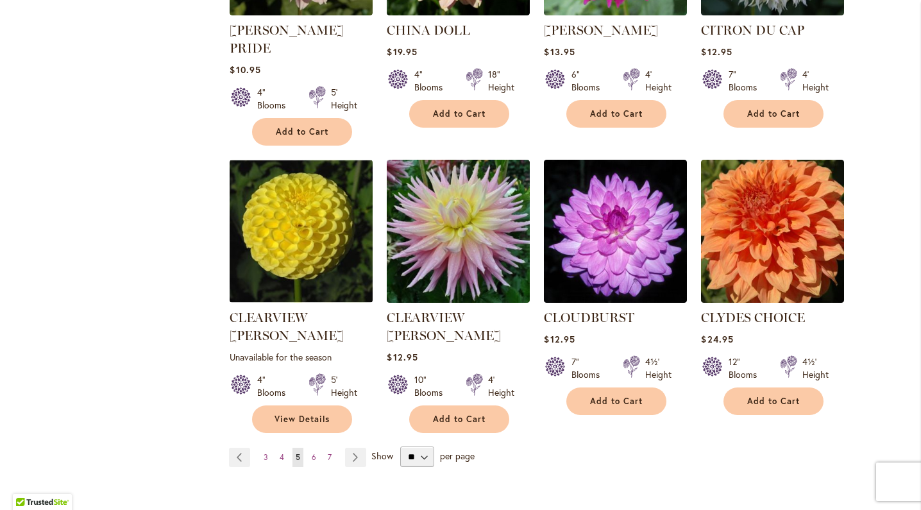
scroll to position [1007, 0]
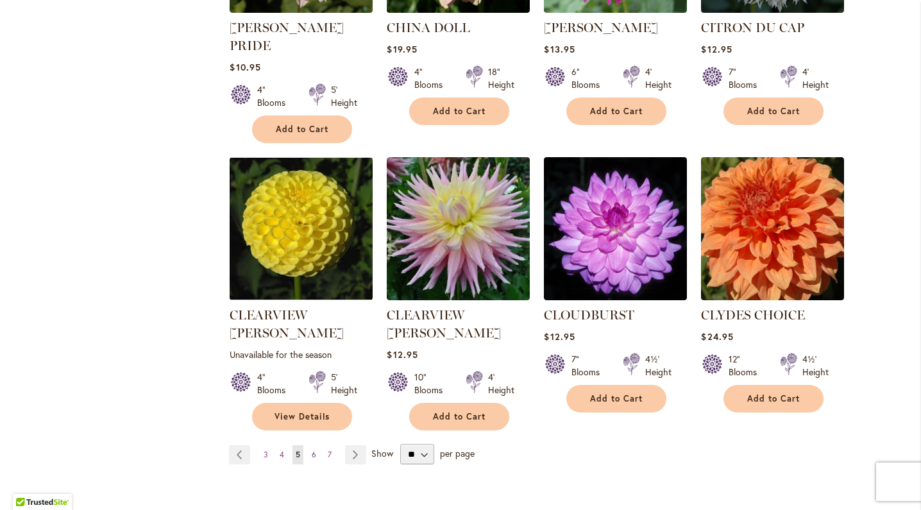
click at [317, 445] on link "Page 6" at bounding box center [313, 454] width 11 height 19
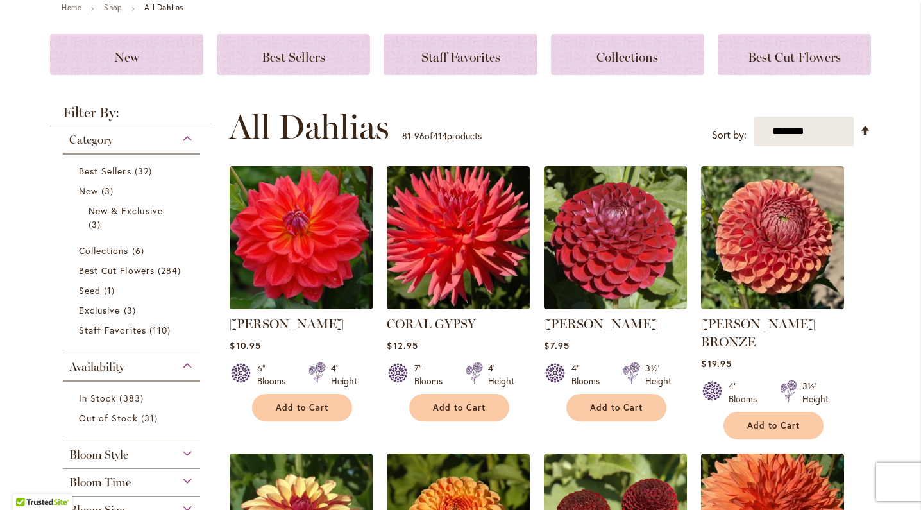
scroll to position [157, 0]
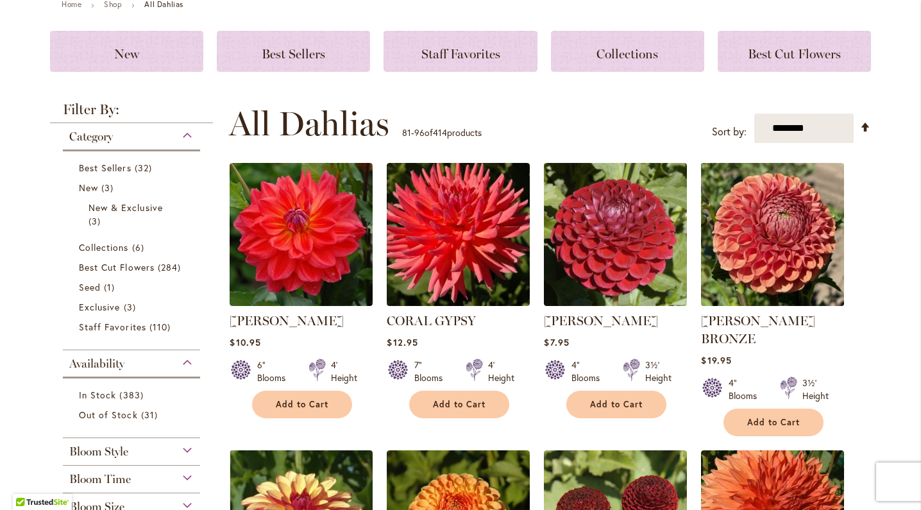
click at [791, 247] on img at bounding box center [773, 235] width 150 height 150
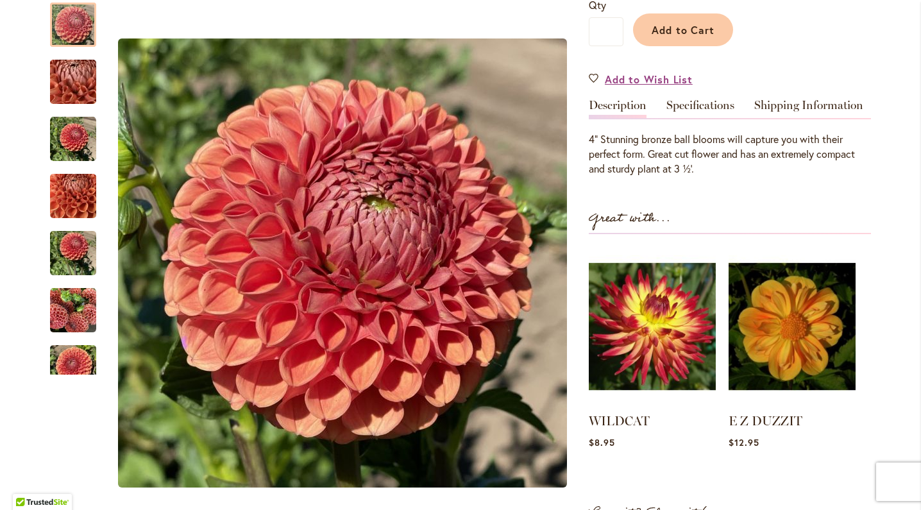
scroll to position [130, 0]
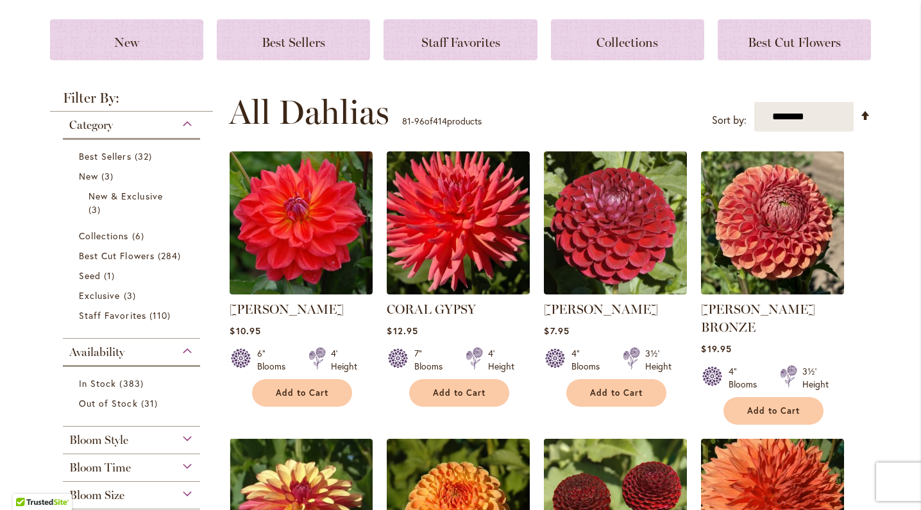
scroll to position [257, 0]
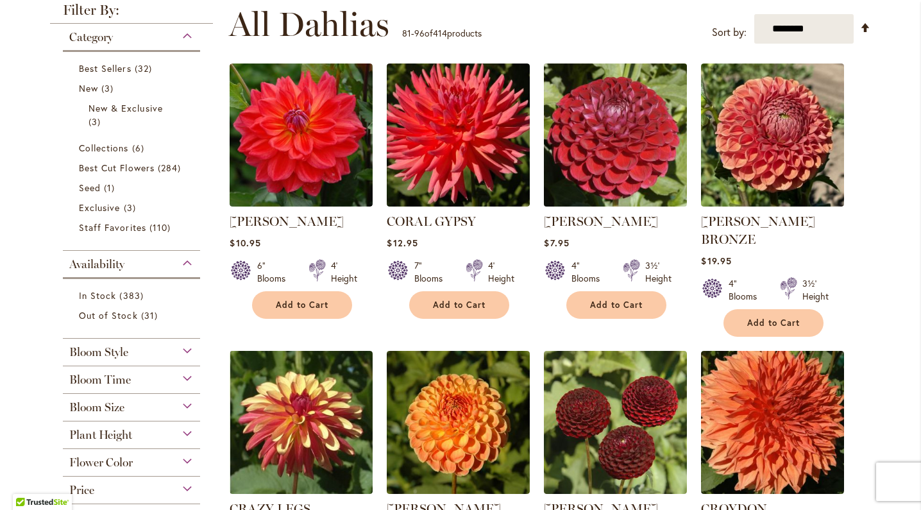
click at [612, 154] on img at bounding box center [616, 135] width 150 height 150
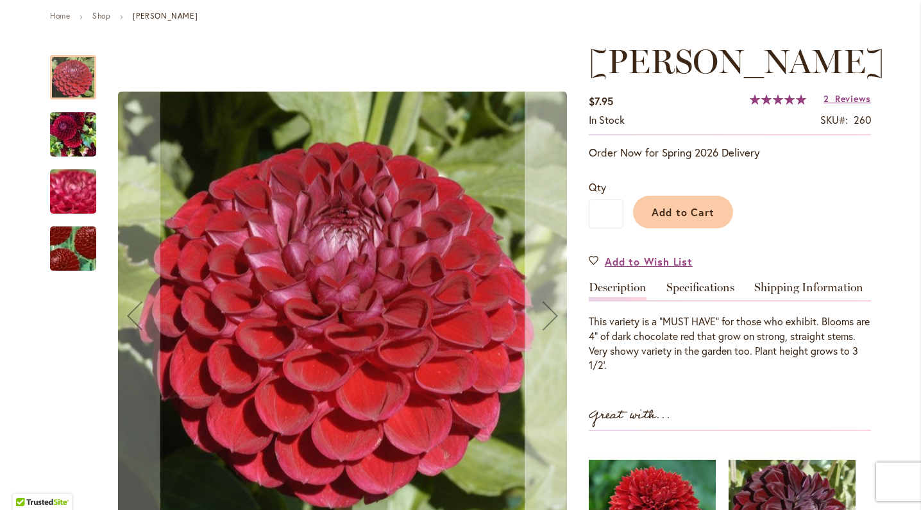
scroll to position [155, 0]
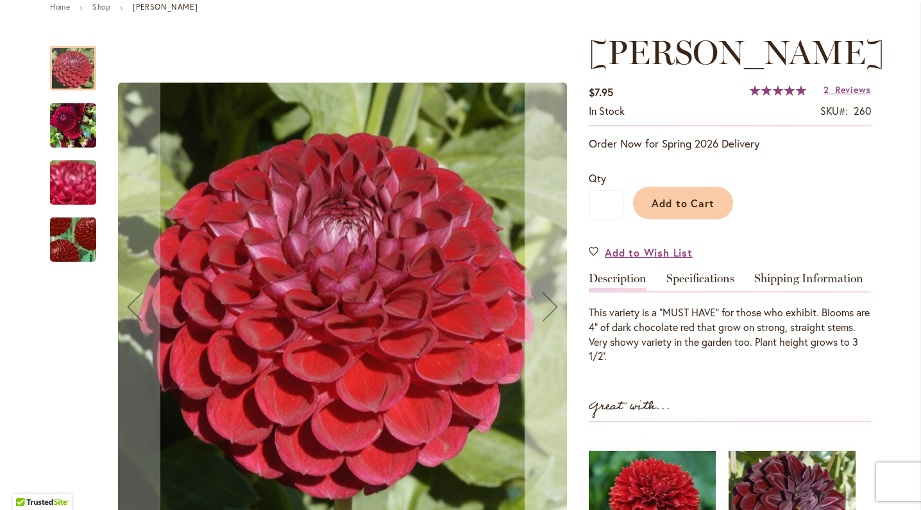
click at [548, 305] on div "Next" at bounding box center [550, 306] width 51 height 51
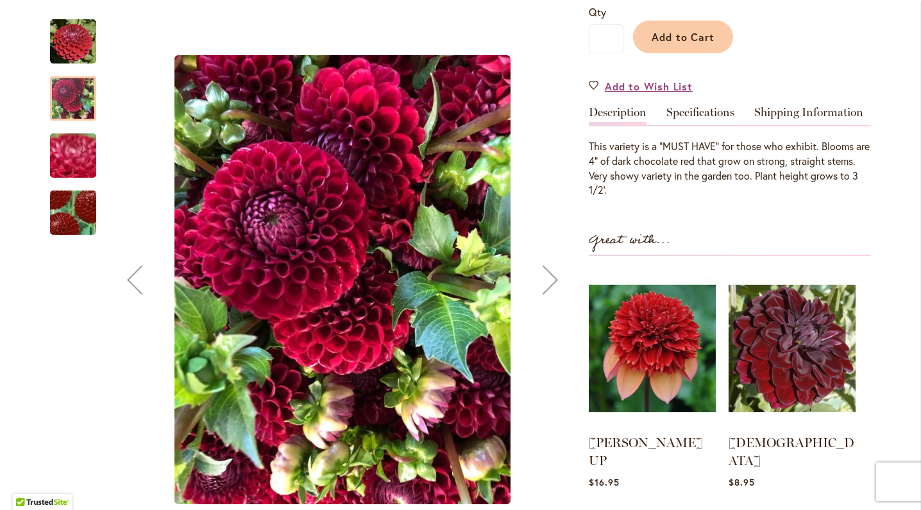
scroll to position [321, 0]
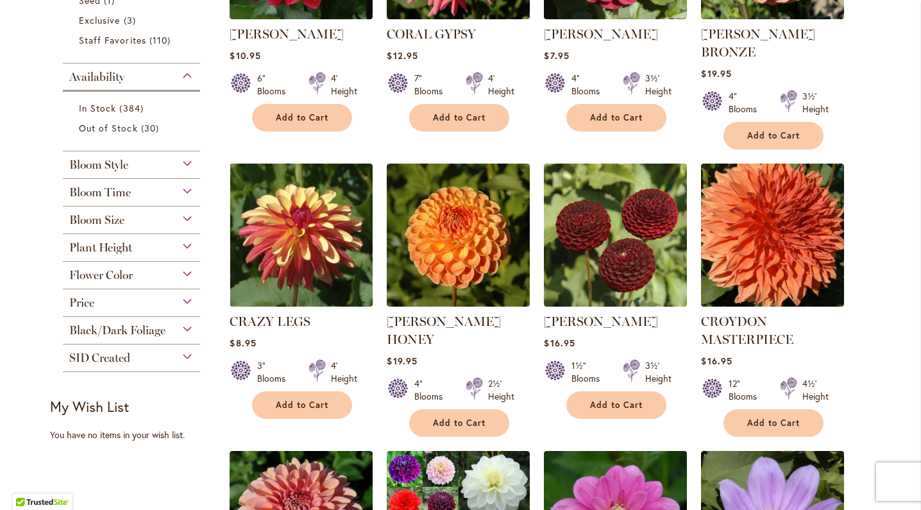
scroll to position [445, 0]
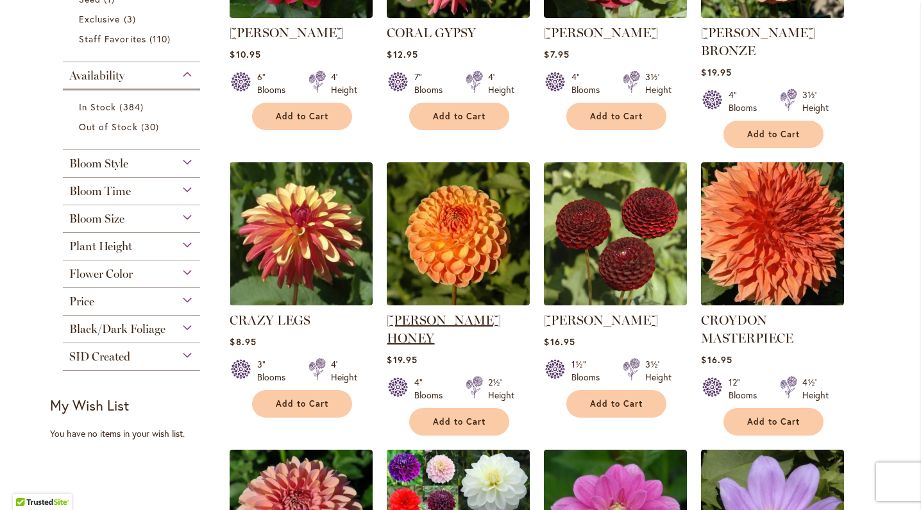
click at [463, 312] on link "[PERSON_NAME] HONEY" at bounding box center [444, 328] width 114 height 33
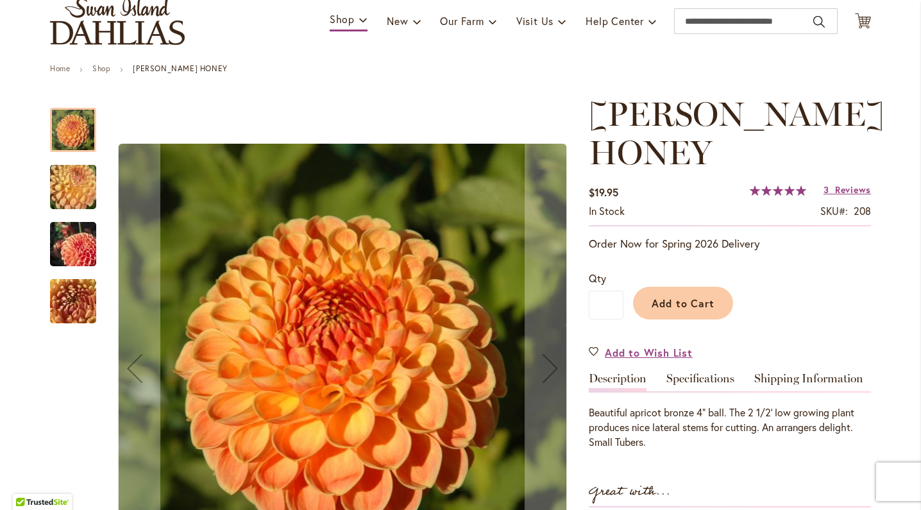
scroll to position [93, 0]
click at [75, 192] on img "CRICHTON HONEY" at bounding box center [73, 187] width 92 height 69
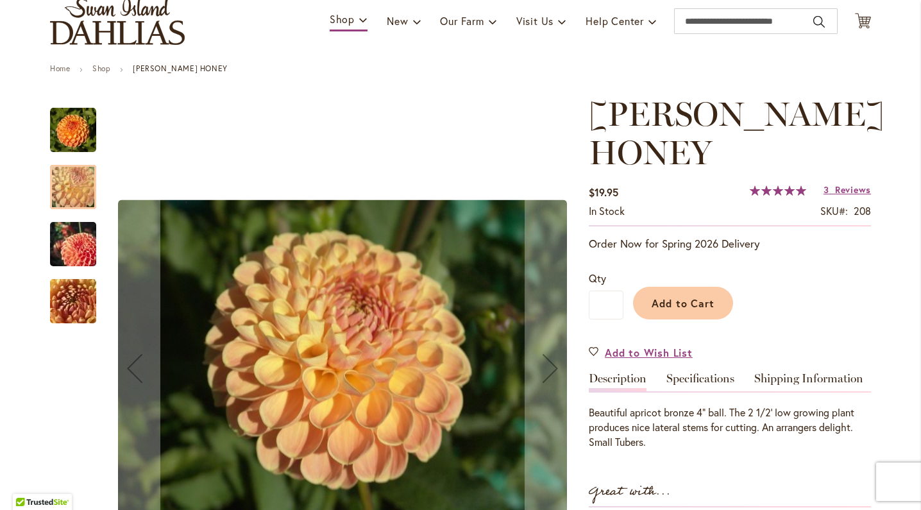
click at [76, 253] on img "CRICHTON HONEY" at bounding box center [73, 245] width 92 height 62
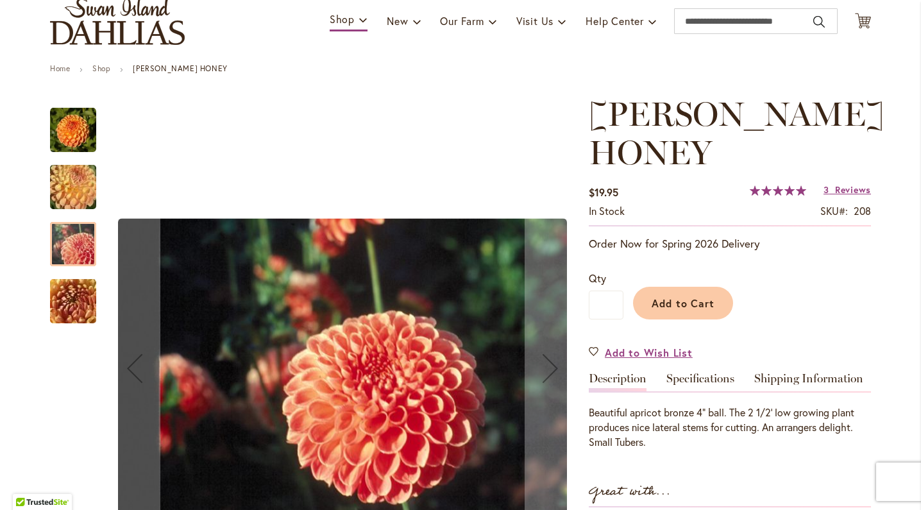
click at [64, 297] on img "CRICHTON HONEY" at bounding box center [73, 301] width 92 height 69
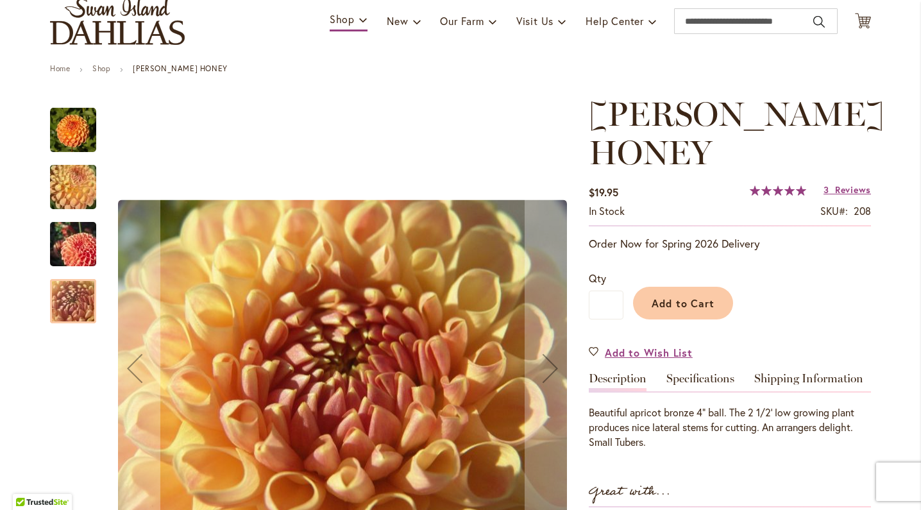
scroll to position [226, 0]
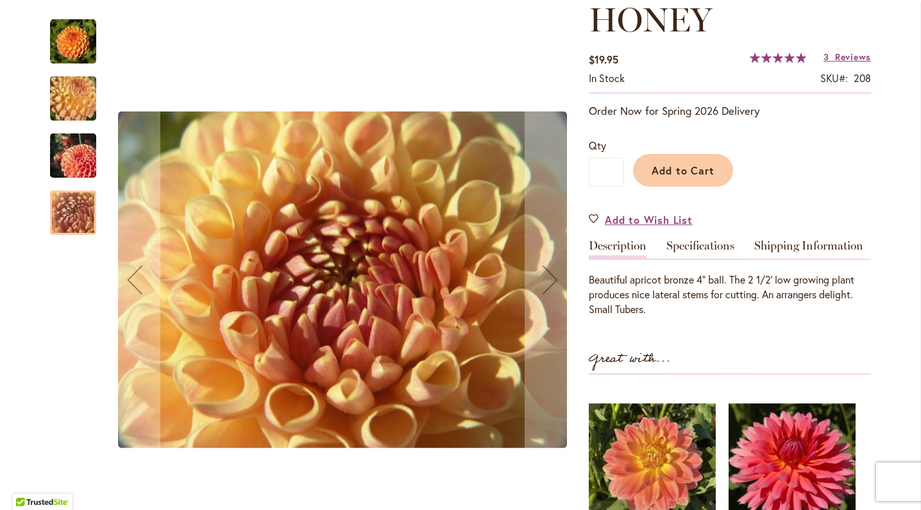
click at [71, 35] on img "CRICHTON HONEY" at bounding box center [73, 42] width 46 height 46
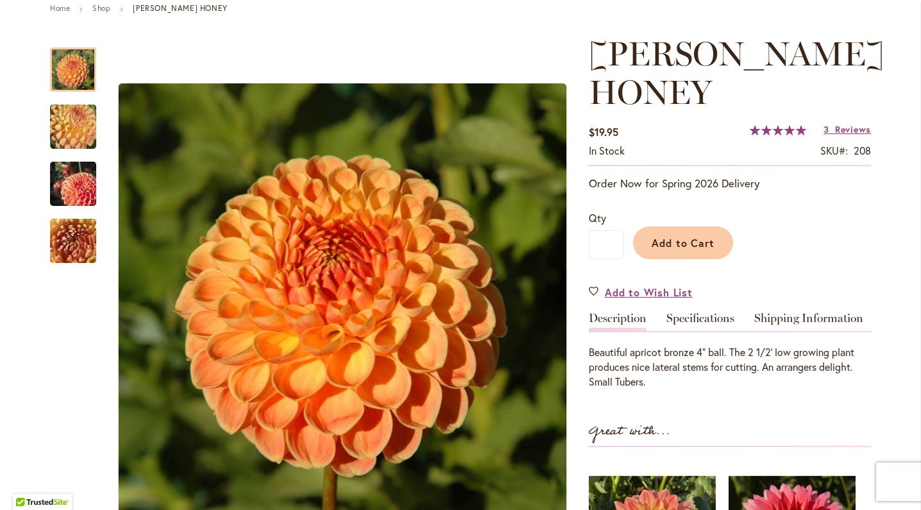
scroll to position [151, 0]
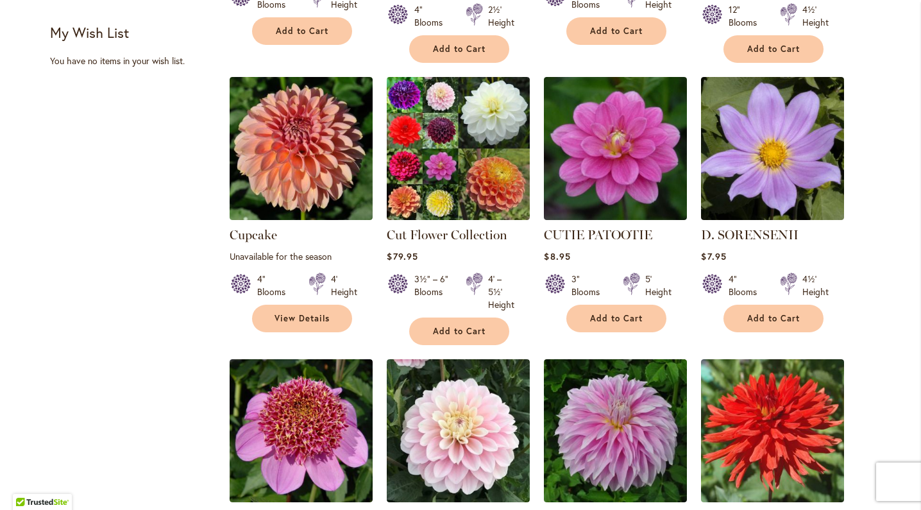
scroll to position [818, 0]
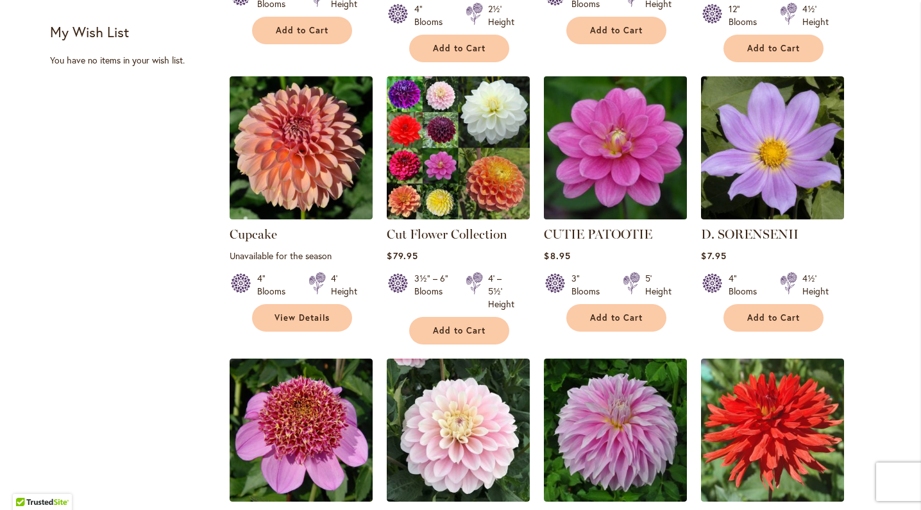
click at [625, 154] on img at bounding box center [616, 148] width 150 height 150
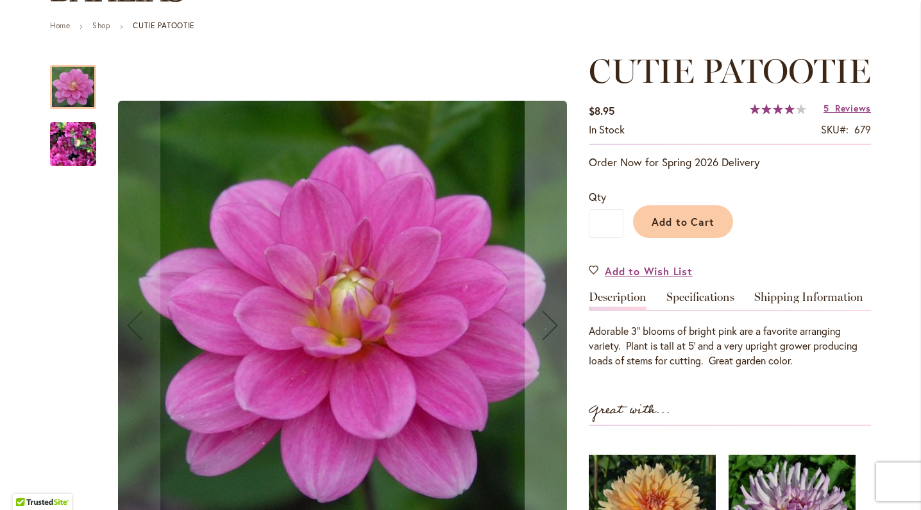
scroll to position [139, 0]
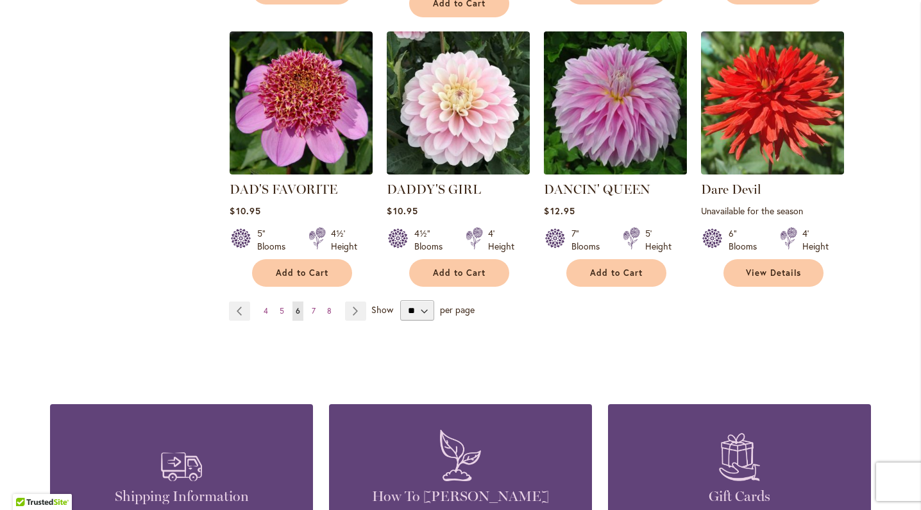
scroll to position [1156, 0]
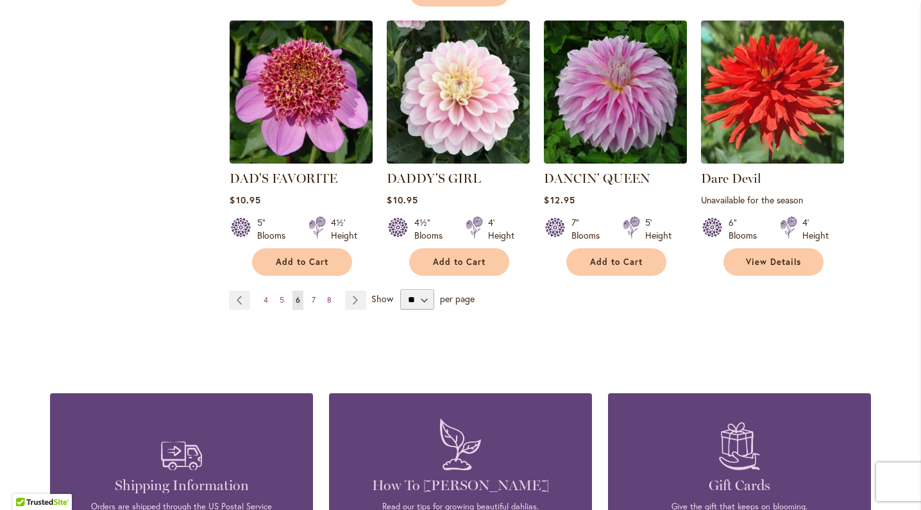
click at [310, 291] on link "Page 7" at bounding box center [313, 300] width 10 height 19
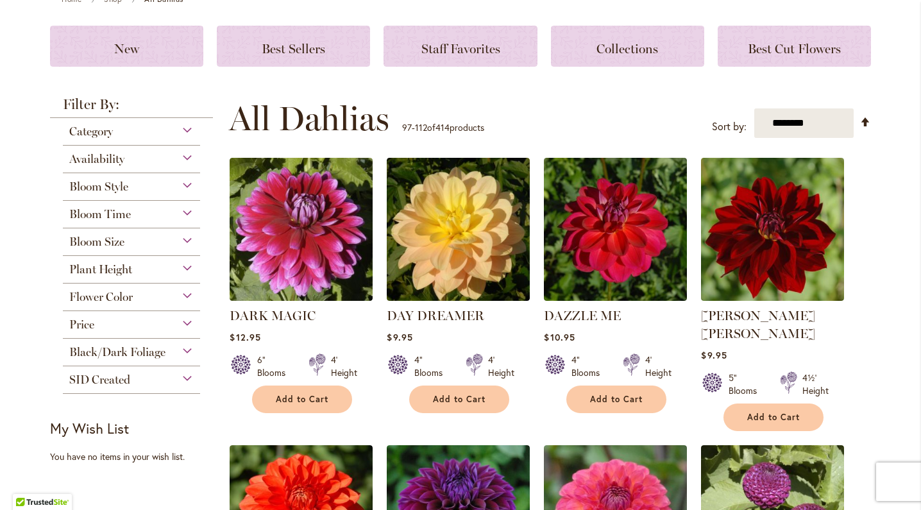
scroll to position [198, 0]
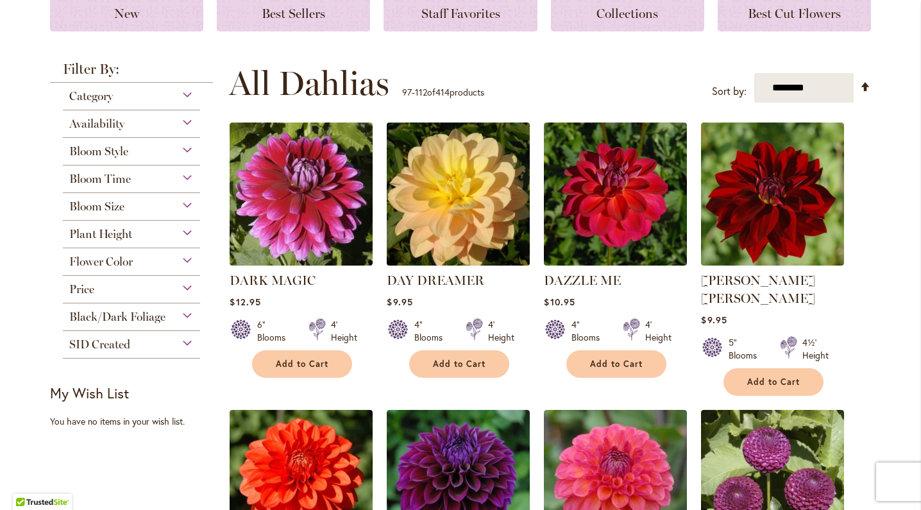
click at [467, 166] on img at bounding box center [459, 194] width 150 height 150
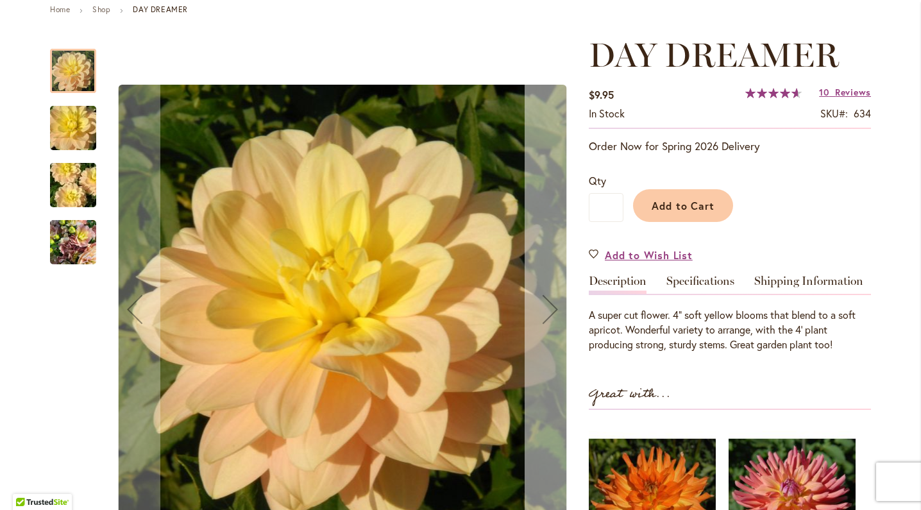
scroll to position [153, 0]
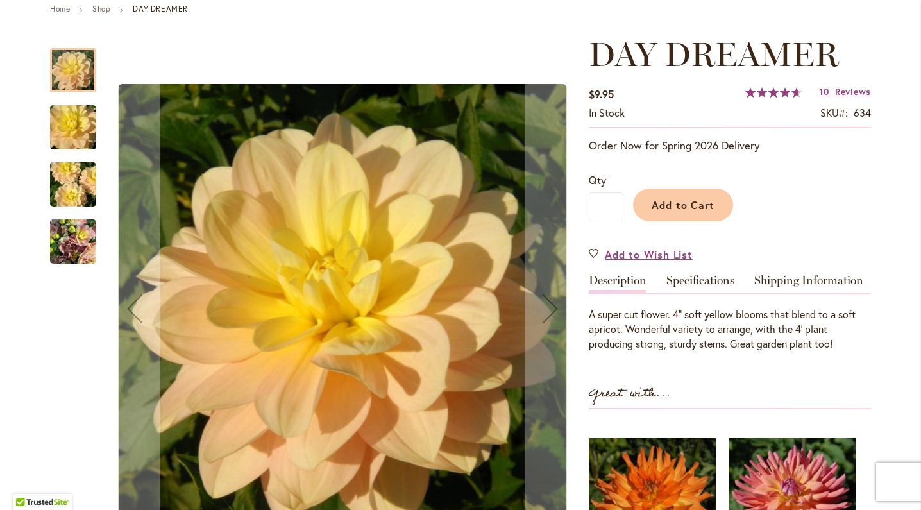
click at [69, 188] on img "DAY DREAMER" at bounding box center [73, 185] width 92 height 62
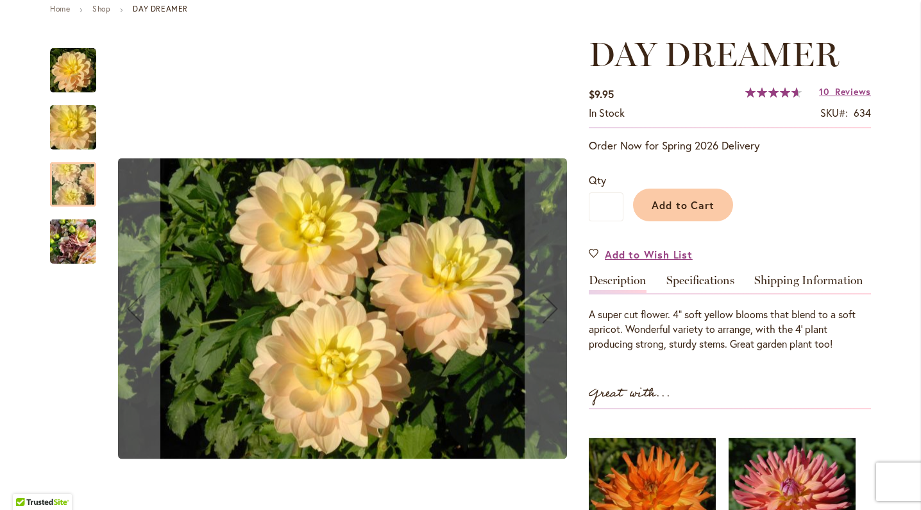
click at [64, 124] on img "DAY DREAMER" at bounding box center [73, 128] width 92 height 62
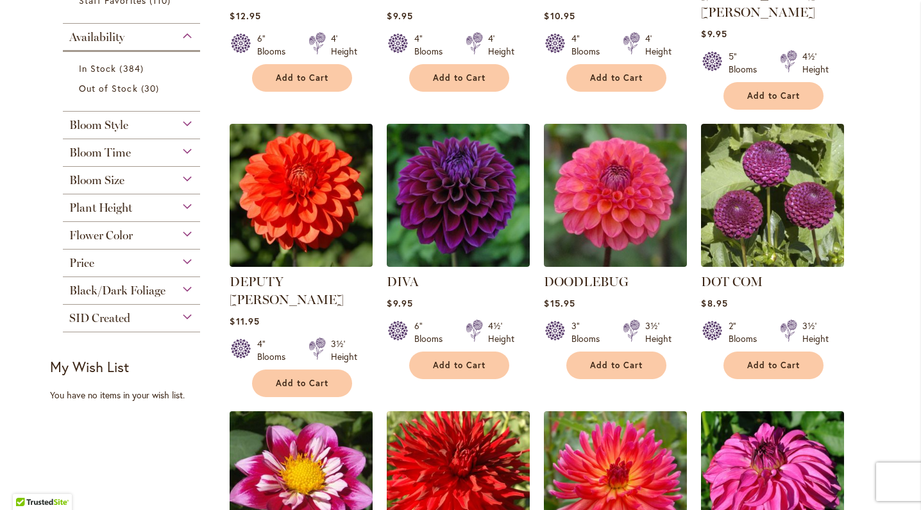
scroll to position [486, 0]
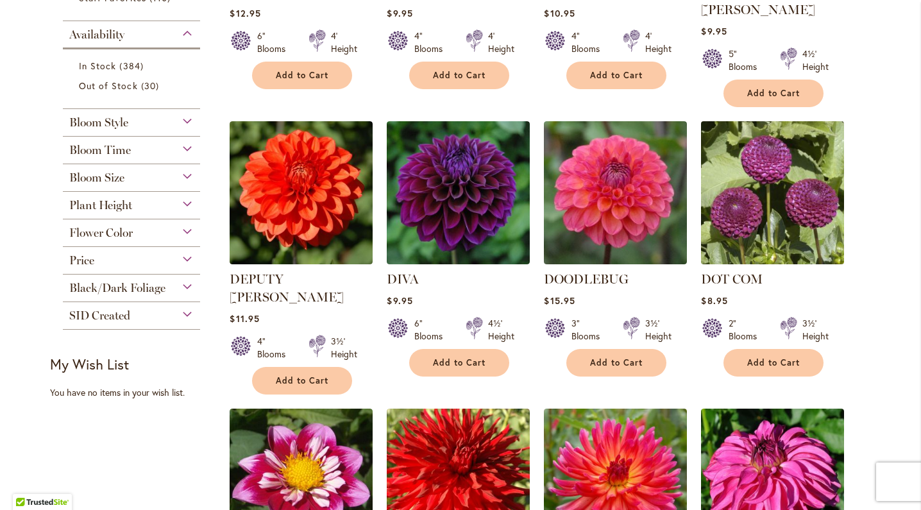
click at [747, 176] on img at bounding box center [773, 193] width 150 height 150
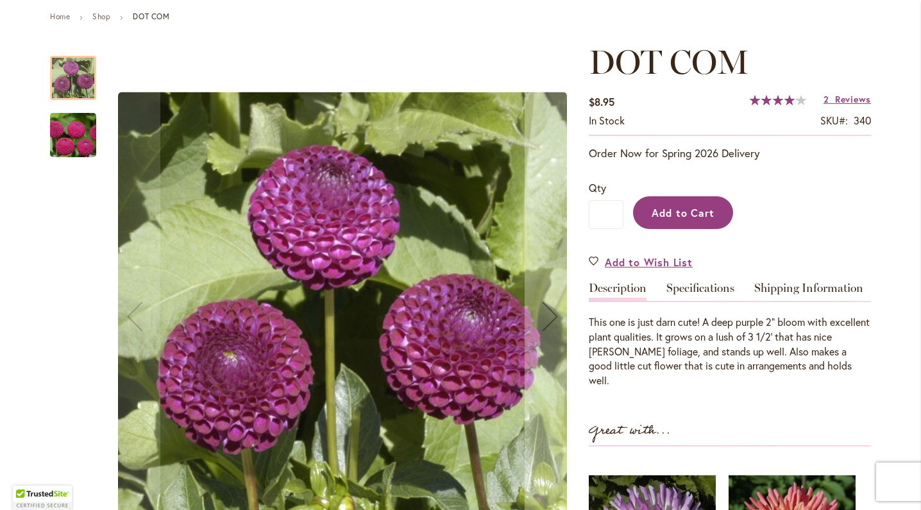
scroll to position [161, 0]
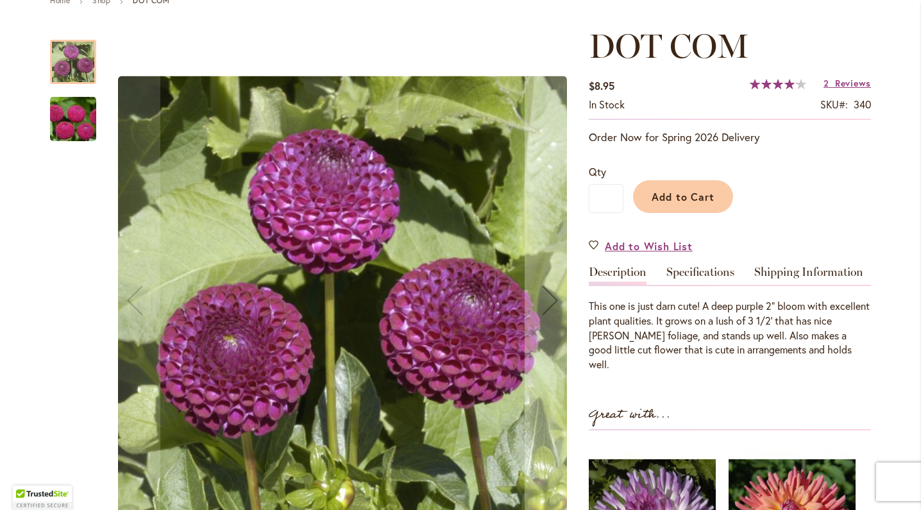
click at [76, 130] on img "DOT COM" at bounding box center [73, 120] width 92 height 62
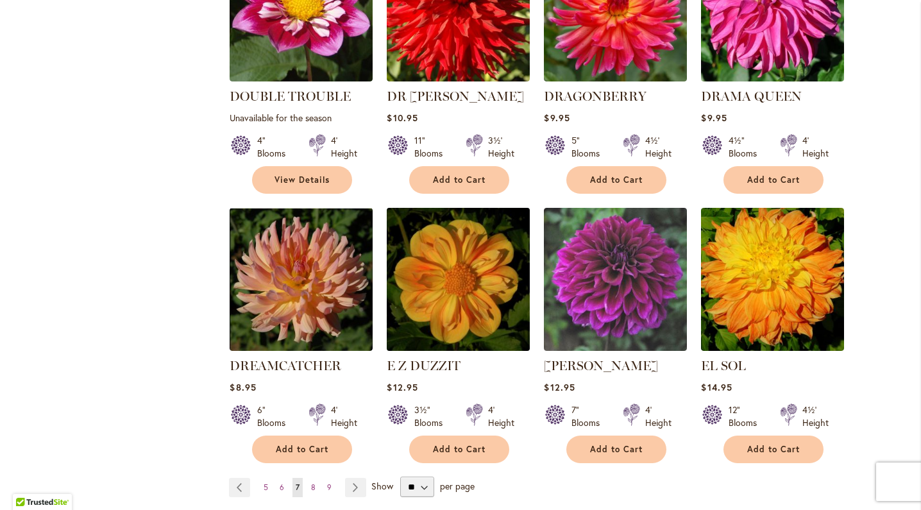
scroll to position [956, 0]
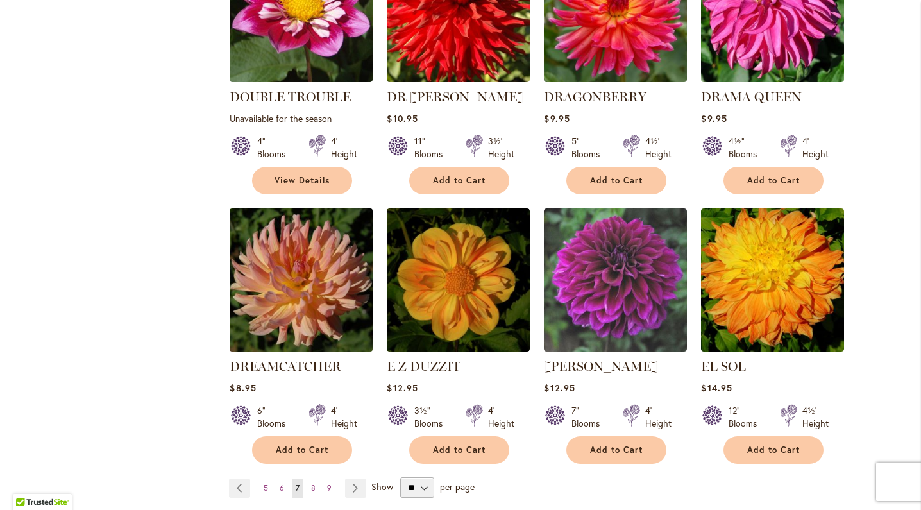
click at [278, 239] on img at bounding box center [301, 280] width 150 height 150
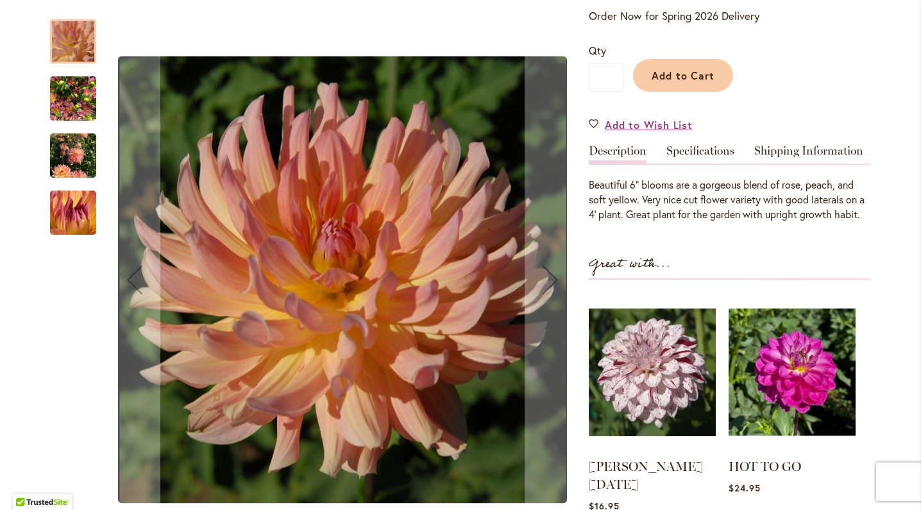
scroll to position [310, 0]
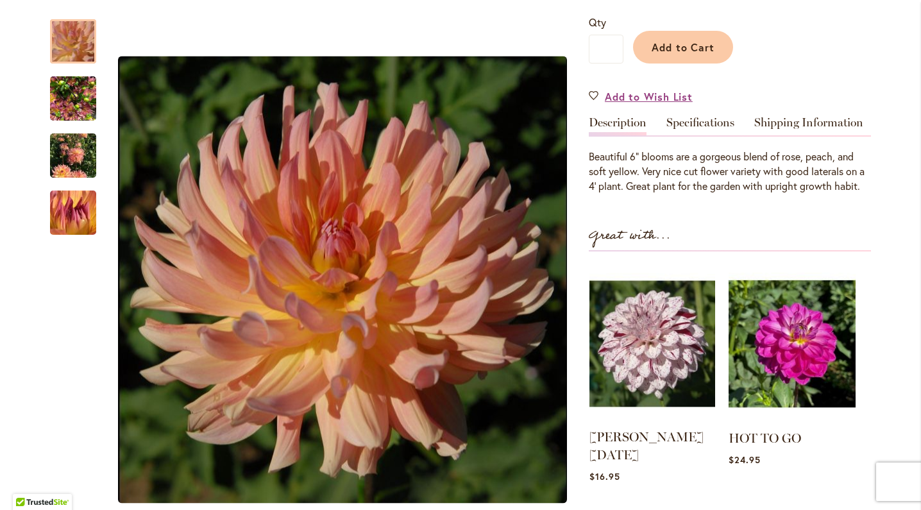
click at [680, 354] on img at bounding box center [652, 343] width 126 height 157
click at [642, 351] on img at bounding box center [652, 343] width 126 height 157
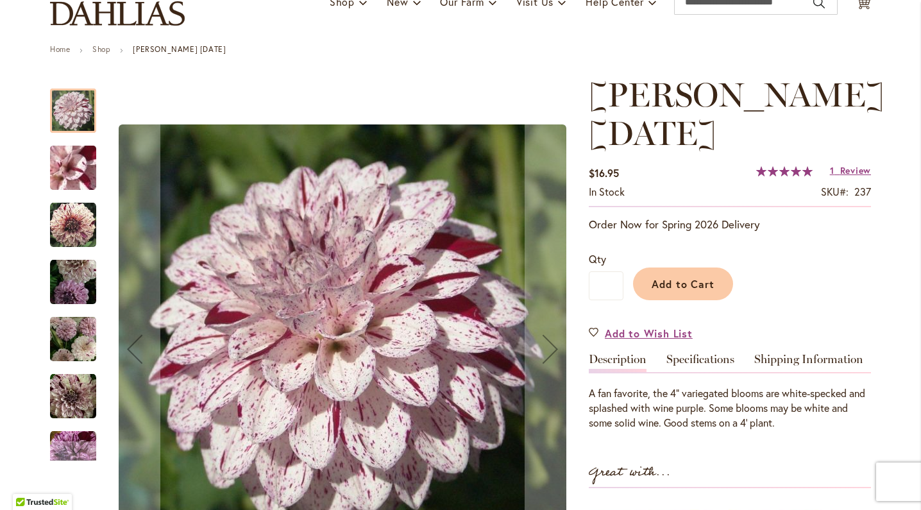
scroll to position [128, 0]
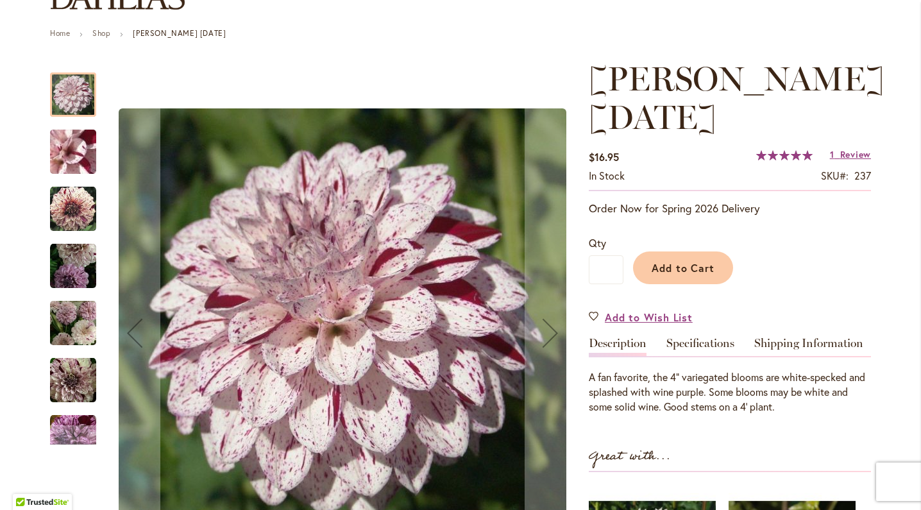
click at [75, 207] on img "HULIN'S CARNIVAL" at bounding box center [73, 209] width 46 height 46
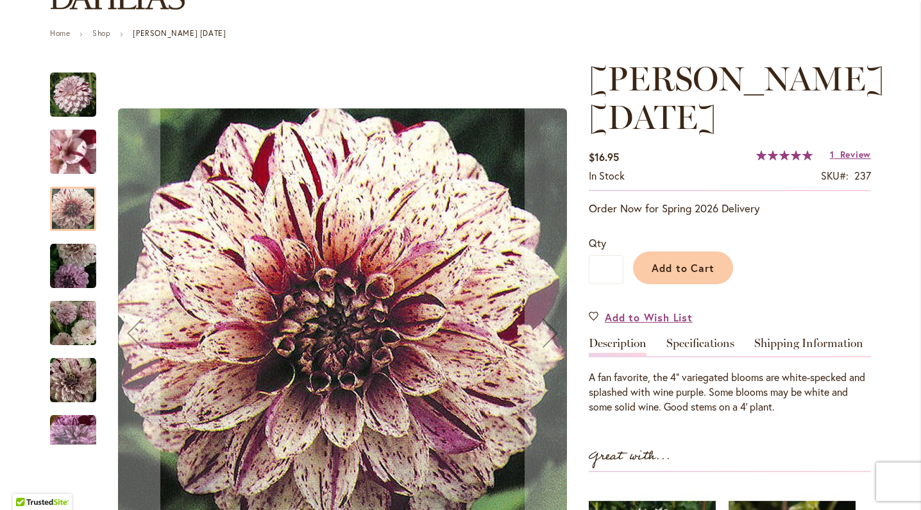
click at [71, 264] on img "HULIN'S CARNIVAL" at bounding box center [73, 266] width 46 height 46
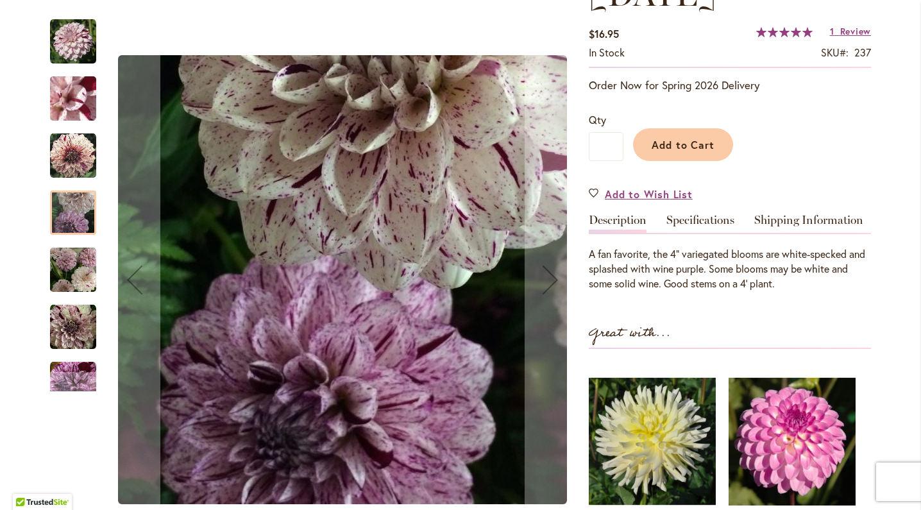
scroll to position [255, 0]
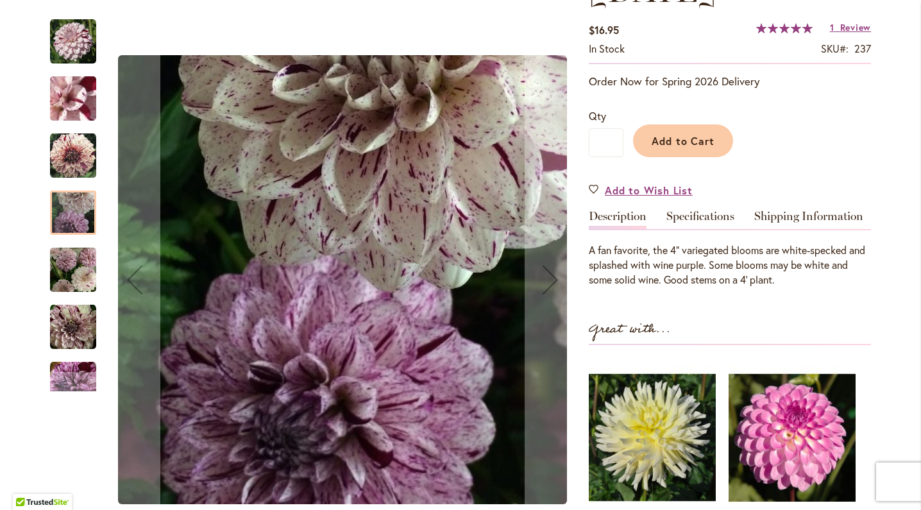
click at [74, 370] on img "HULIN'S CARNIVAL" at bounding box center [73, 384] width 46 height 46
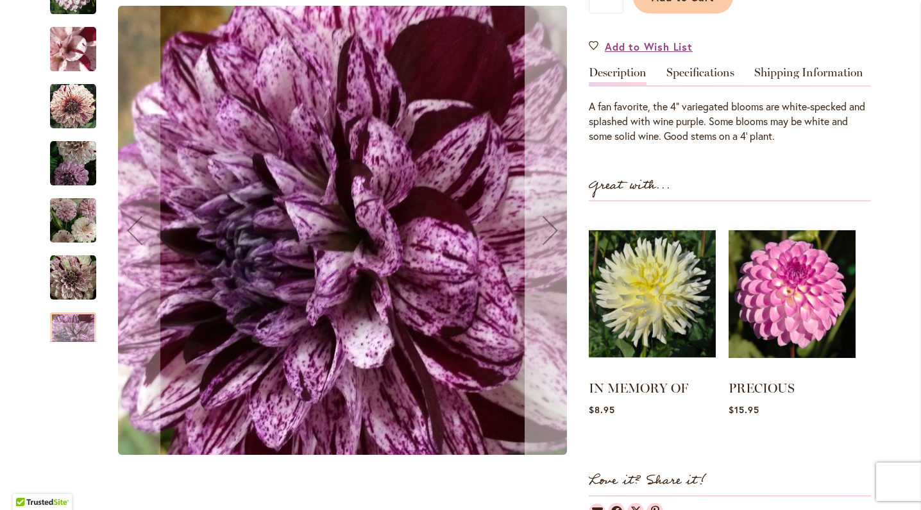
scroll to position [409, 0]
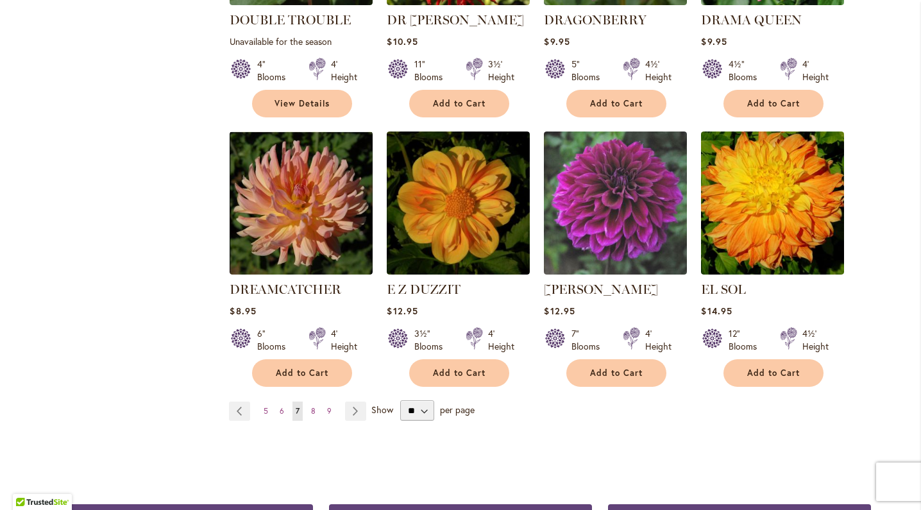
scroll to position [1048, 0]
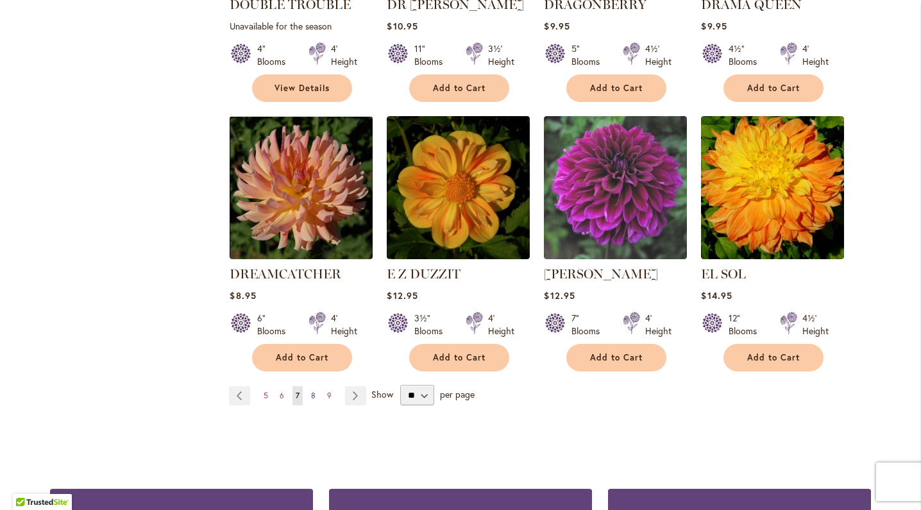
click at [314, 391] on span "8" at bounding box center [313, 396] width 4 height 10
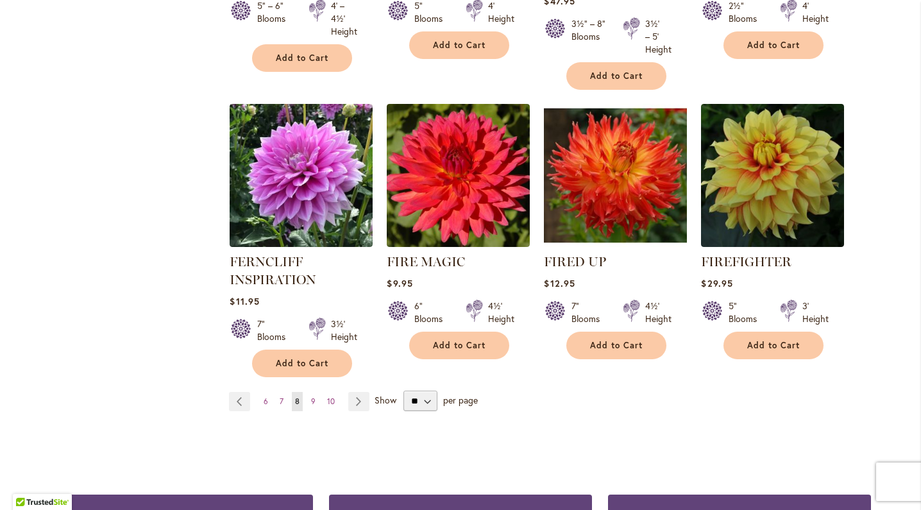
scroll to position [1064, 0]
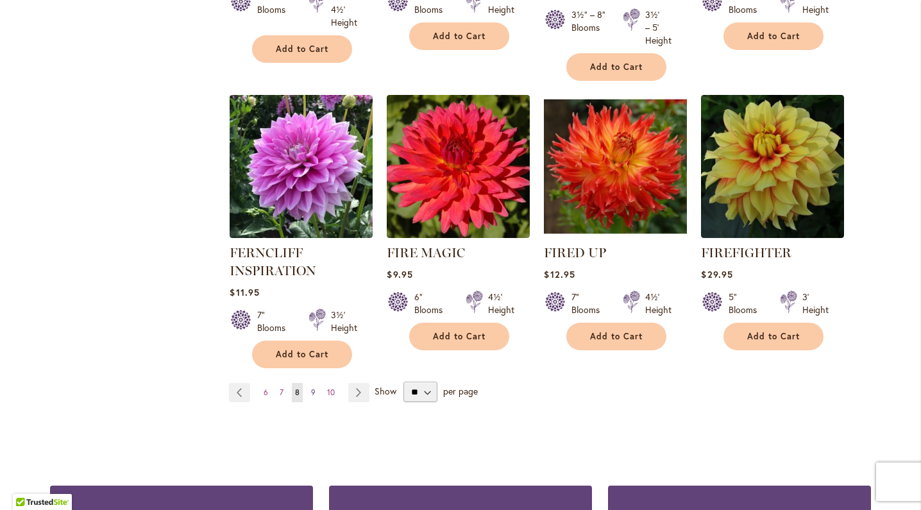
click at [312, 390] on span "9" at bounding box center [313, 392] width 4 height 10
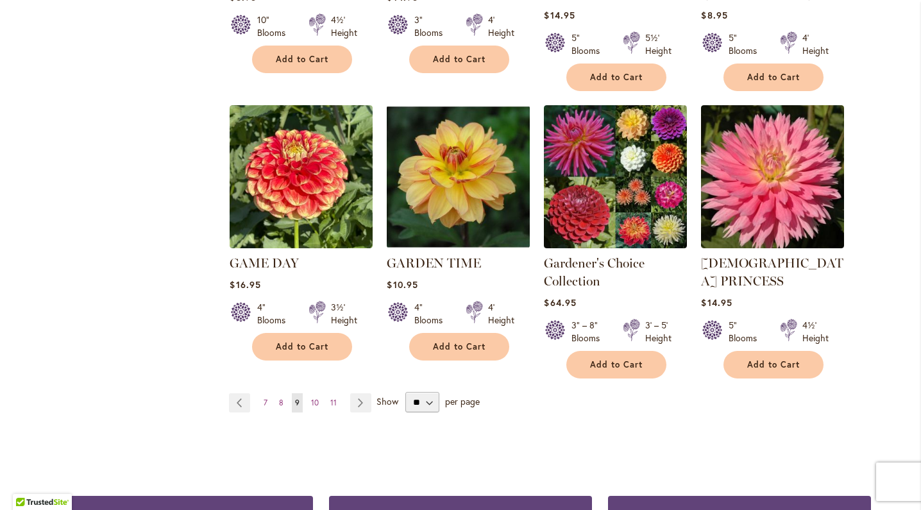
scroll to position [1084, 0]
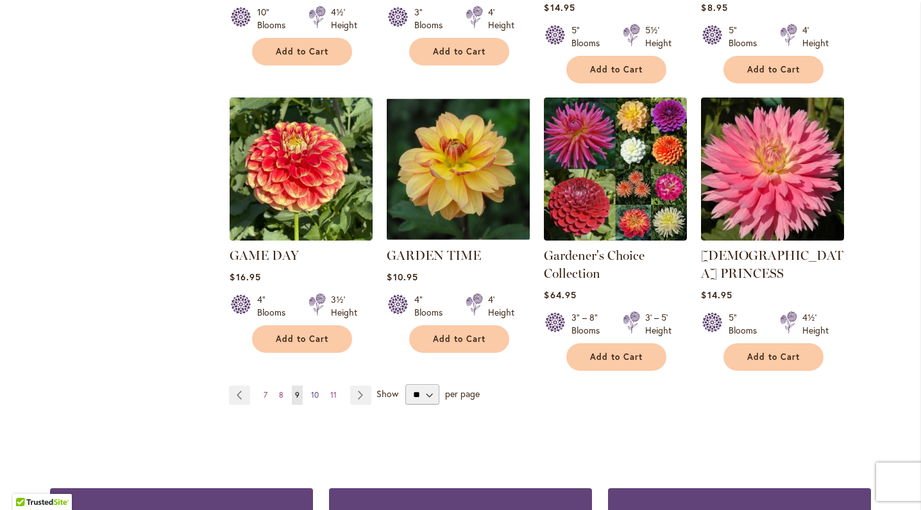
click at [317, 390] on span "10" at bounding box center [315, 395] width 8 height 10
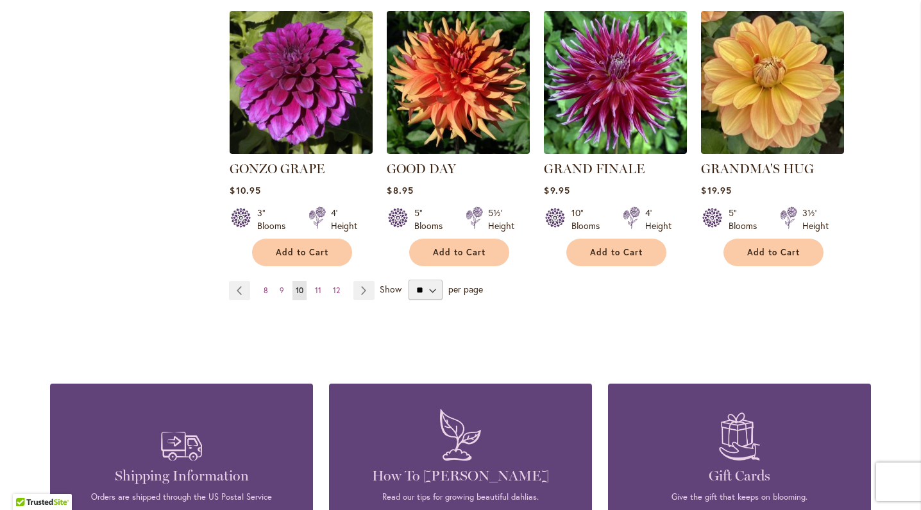
scroll to position [1136, 0]
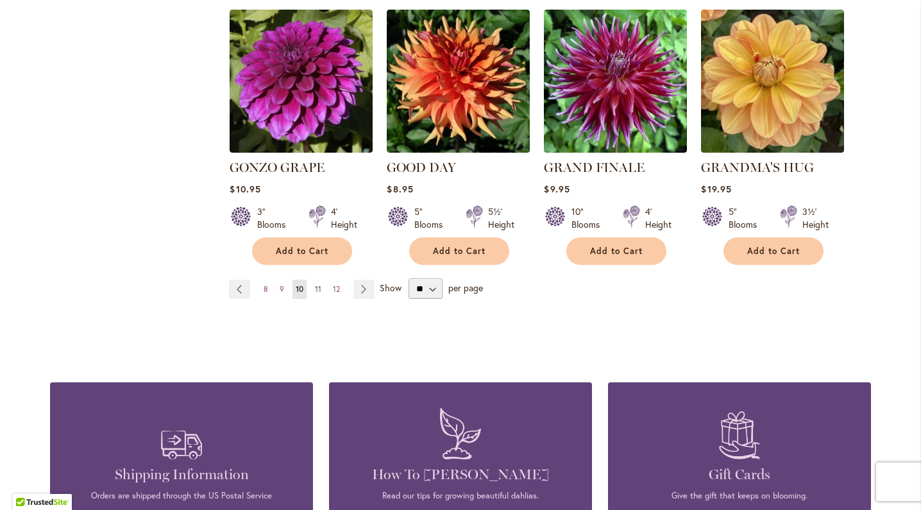
click at [319, 284] on span "11" at bounding box center [318, 289] width 6 height 10
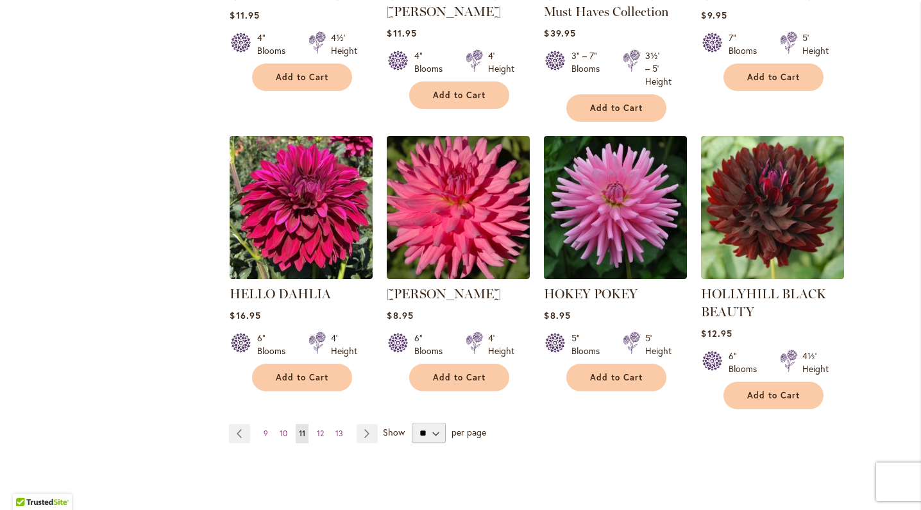
scroll to position [1044, 0]
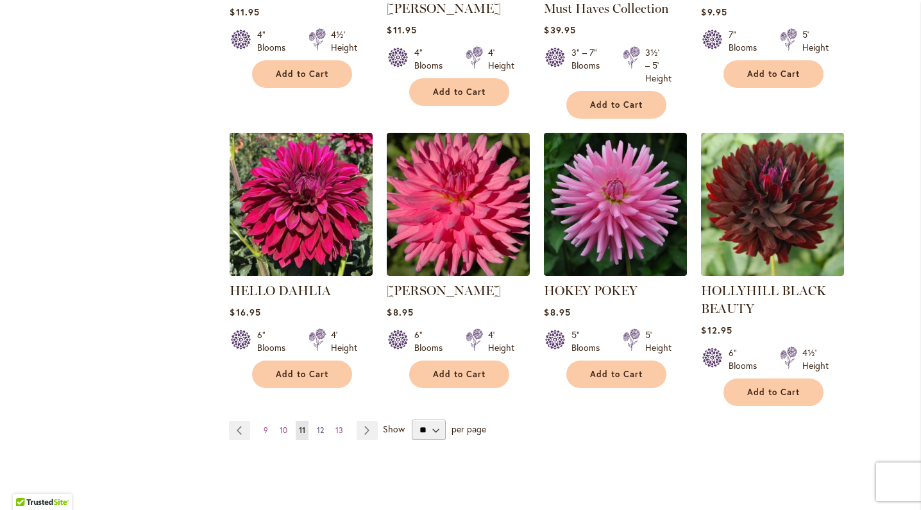
click at [319, 431] on span "12" at bounding box center [320, 430] width 7 height 10
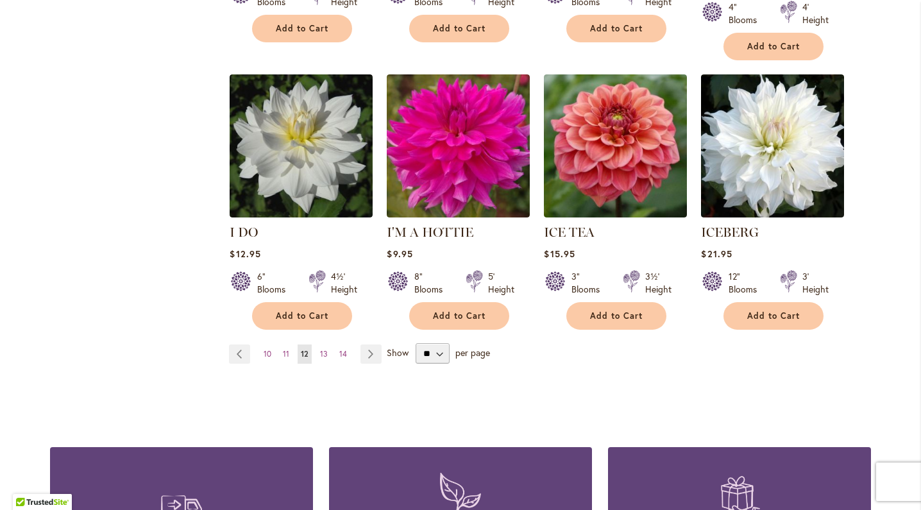
scroll to position [1080, 0]
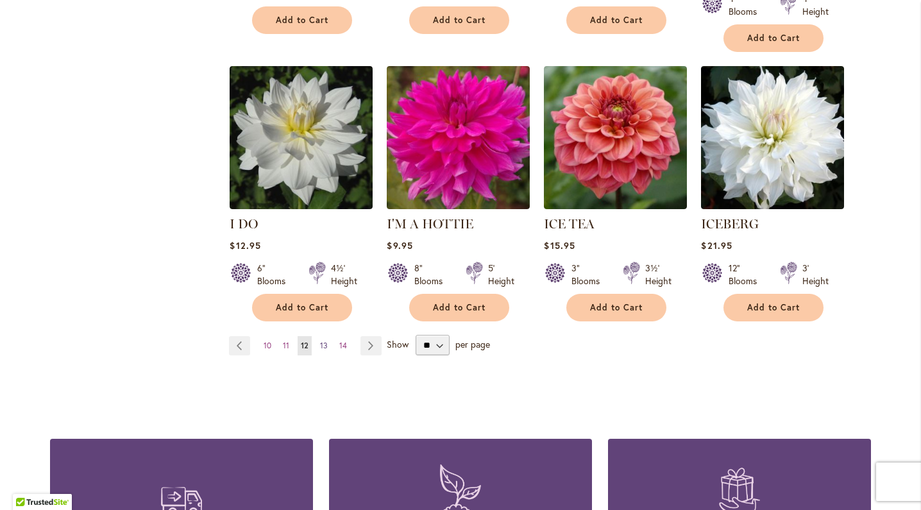
click at [324, 341] on span "13" at bounding box center [324, 346] width 8 height 10
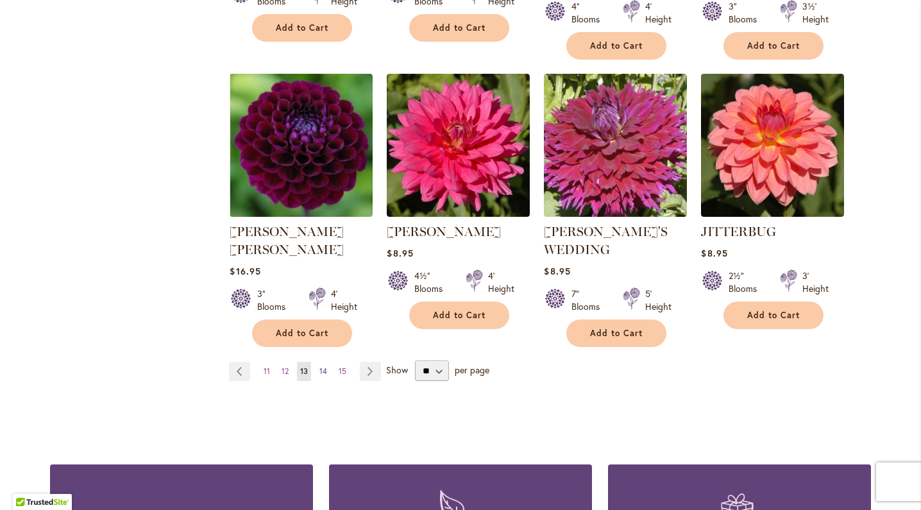
scroll to position [1086, 0]
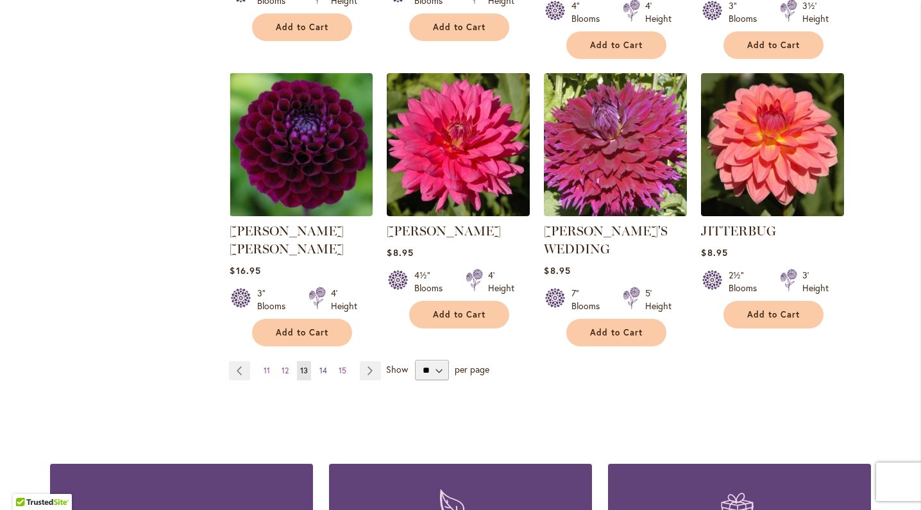
click at [325, 366] on span "14" at bounding box center [323, 371] width 8 height 10
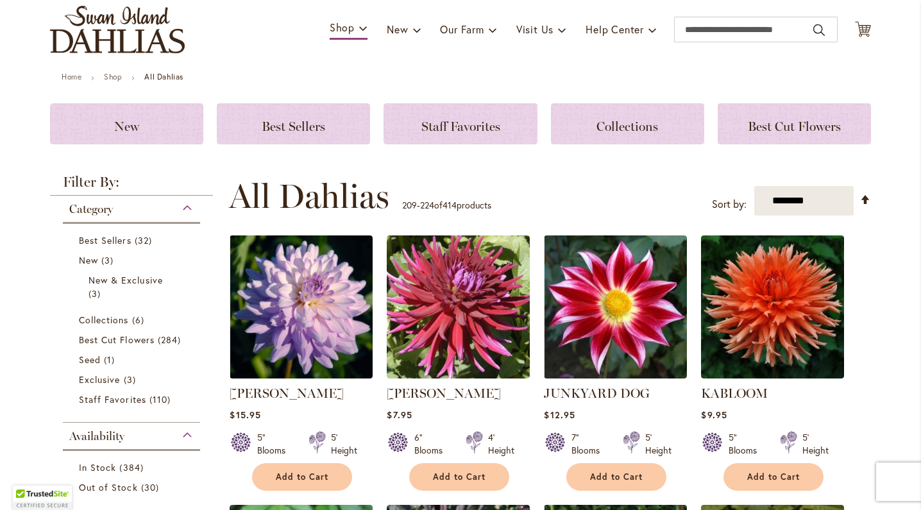
scroll to position [87, 0]
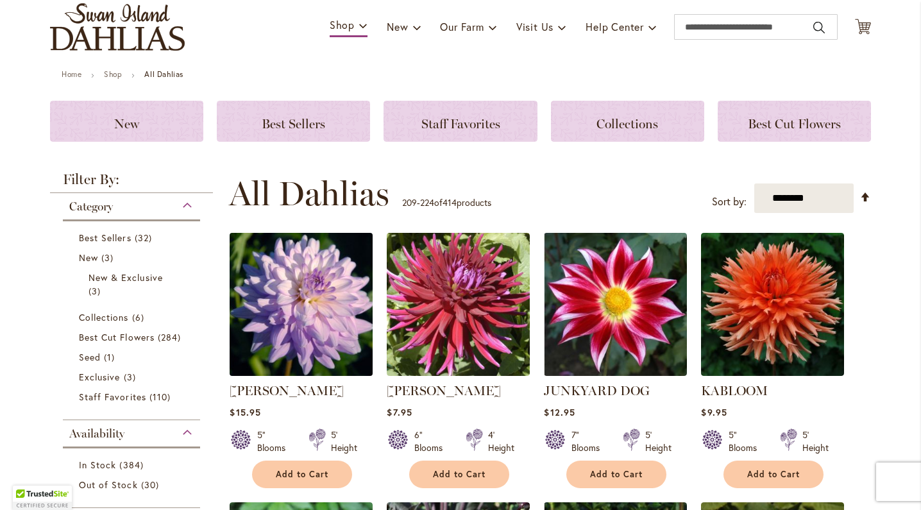
click at [303, 304] on img at bounding box center [301, 305] width 150 height 150
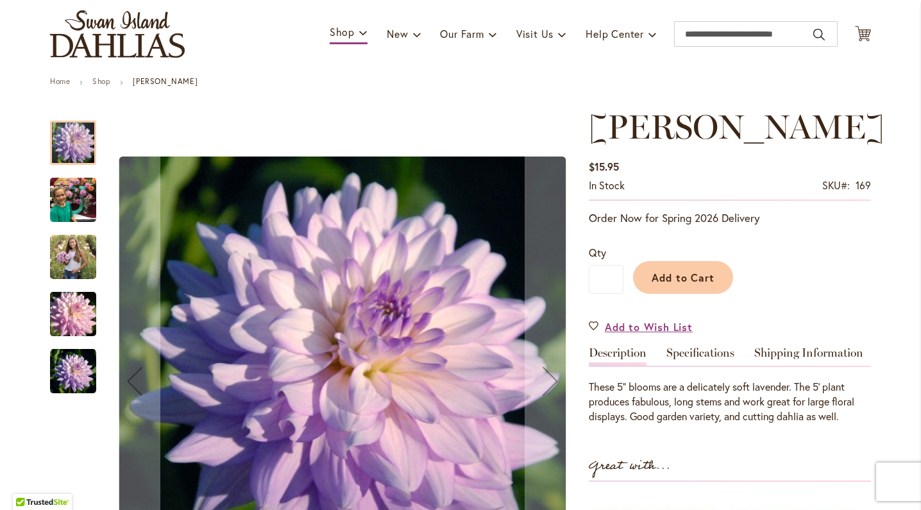
scroll to position [82, 0]
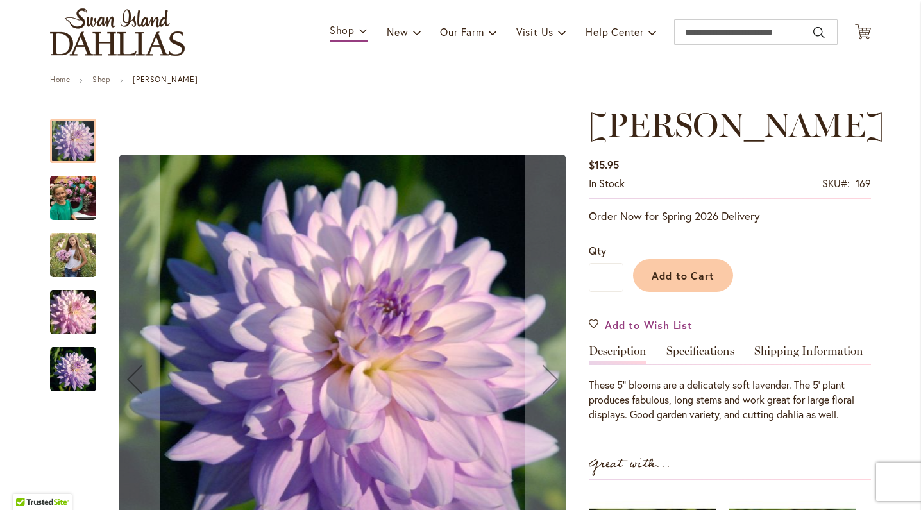
click at [71, 189] on img "JORDAN NICOLE" at bounding box center [73, 198] width 46 height 62
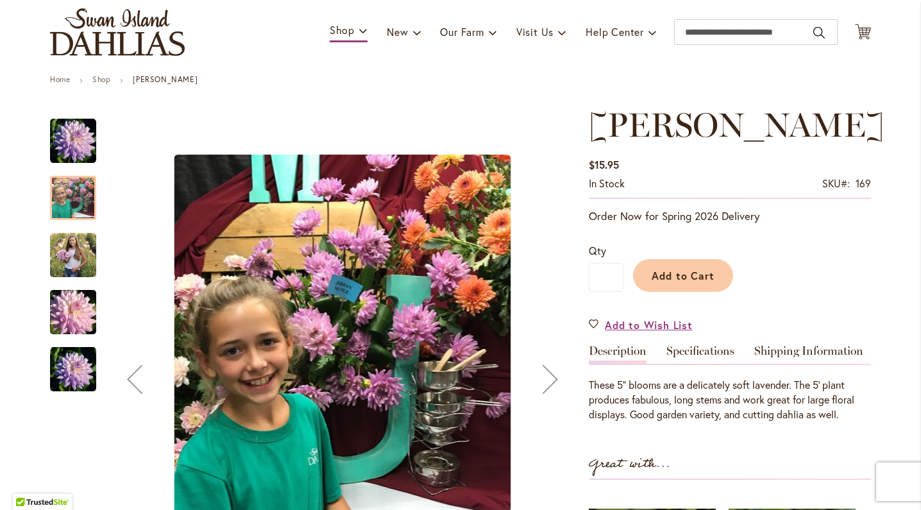
click at [71, 133] on img "JORDAN NICOLE" at bounding box center [73, 140] width 46 height 47
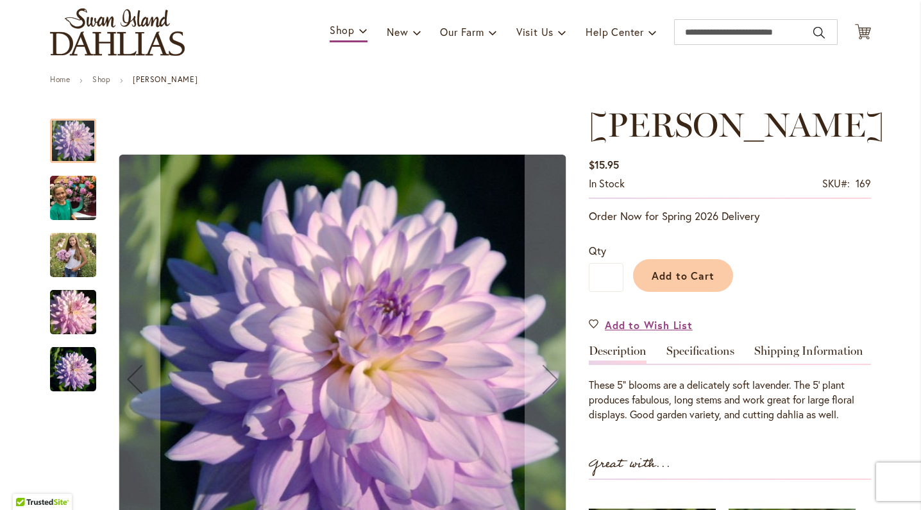
click at [75, 255] on img "JORDAN NICOLE" at bounding box center [73, 255] width 46 height 58
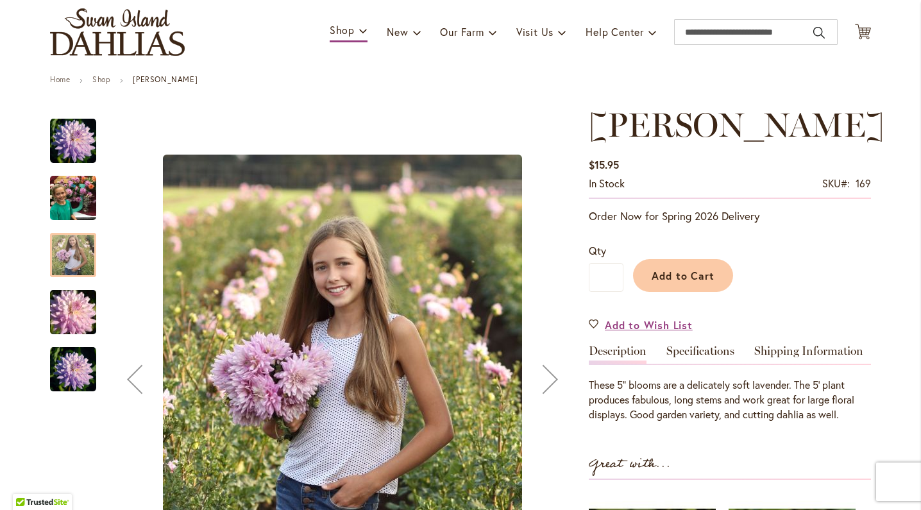
click at [75, 337] on div "JORDAN NICOLE" at bounding box center [73, 362] width 46 height 57
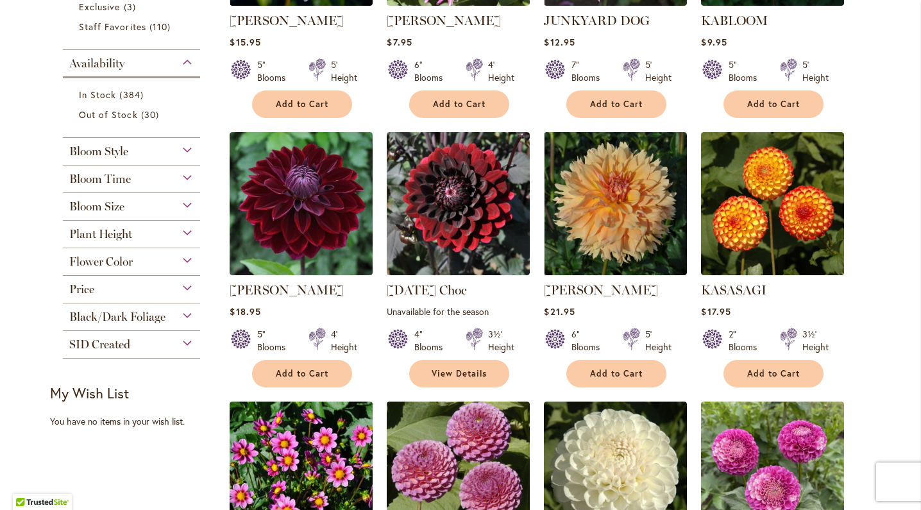
scroll to position [458, 0]
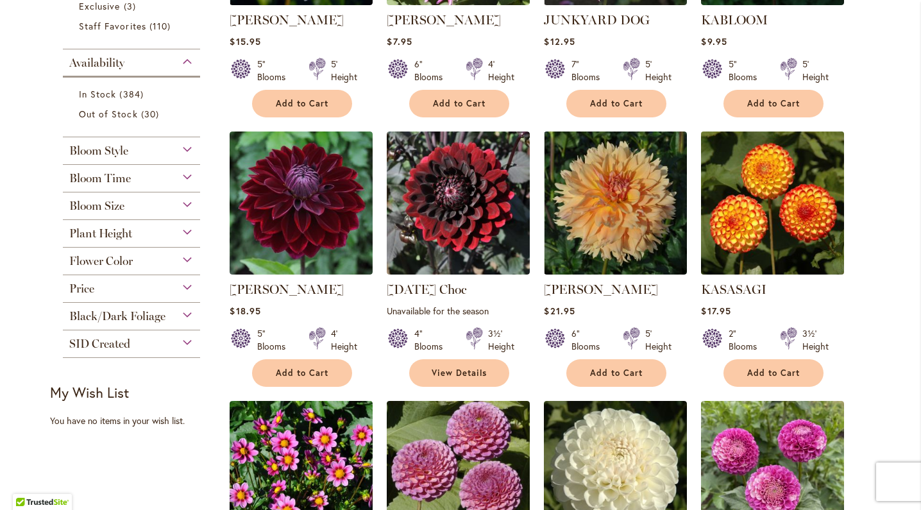
click at [784, 221] on img at bounding box center [773, 203] width 150 height 150
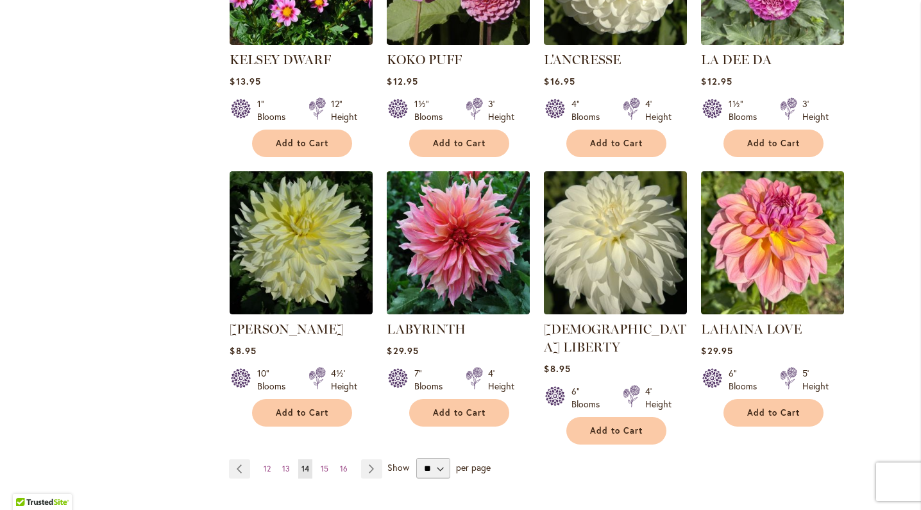
scroll to position [990, 0]
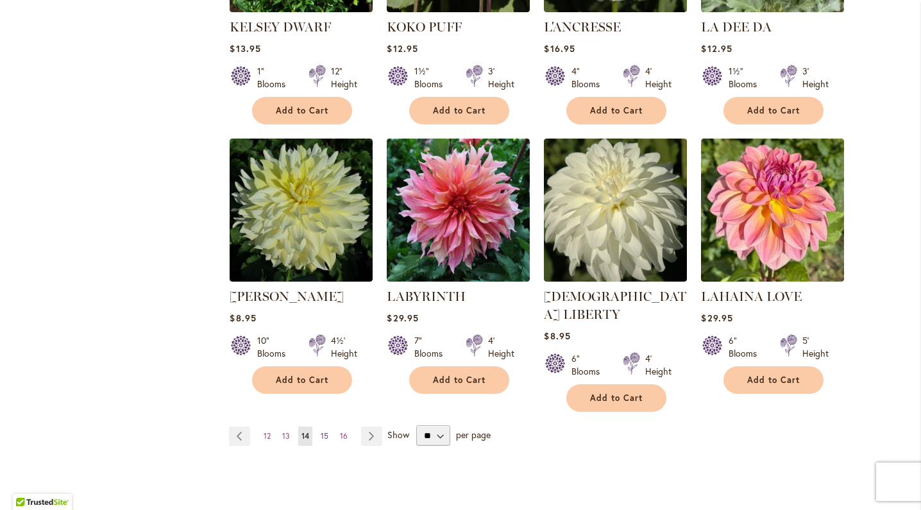
click at [326, 431] on span "15" at bounding box center [325, 436] width 8 height 10
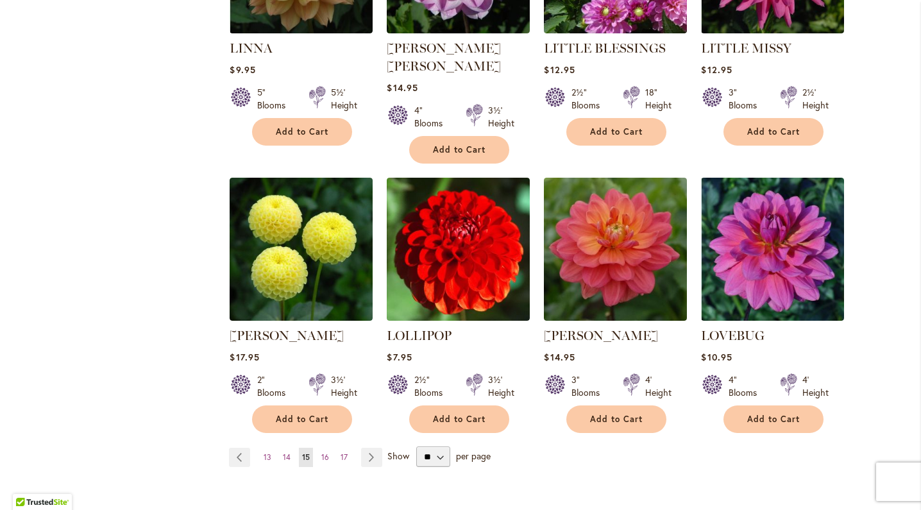
scroll to position [991, 0]
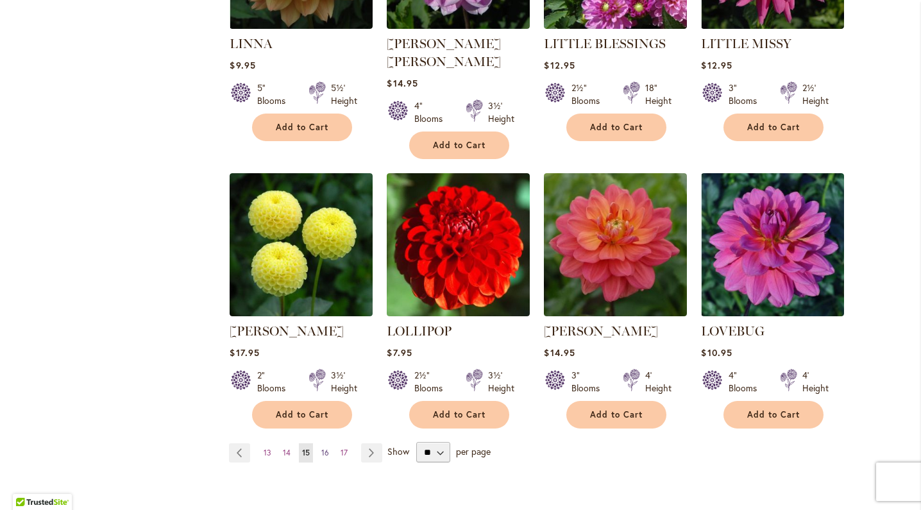
click at [328, 448] on span "16" at bounding box center [325, 453] width 8 height 10
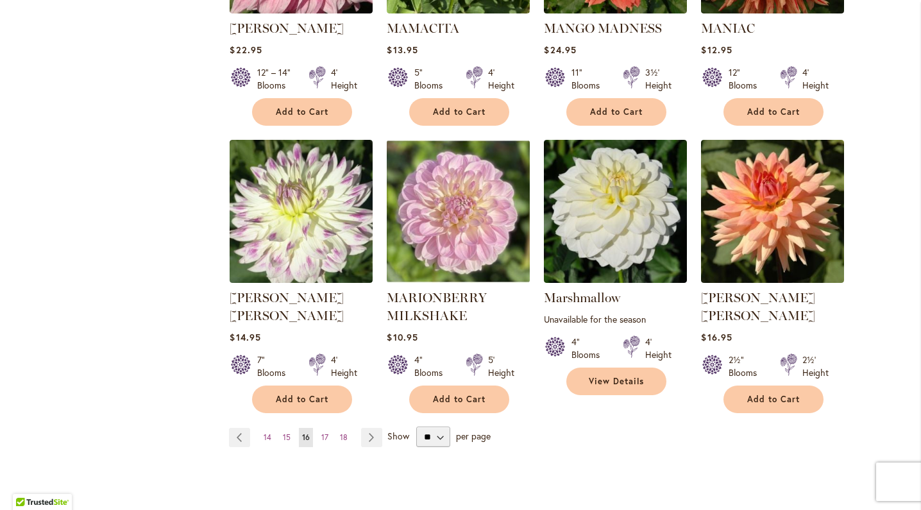
scroll to position [1007, 0]
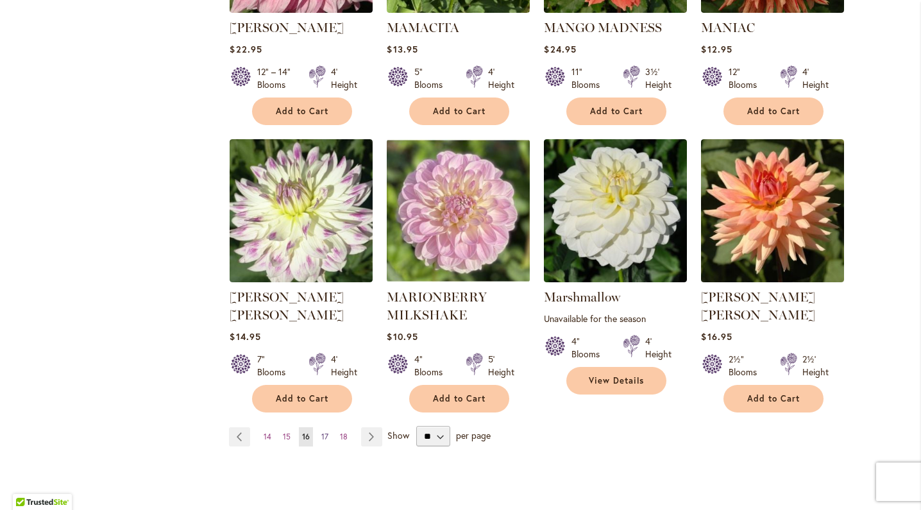
click at [325, 432] on span "17" at bounding box center [324, 437] width 7 height 10
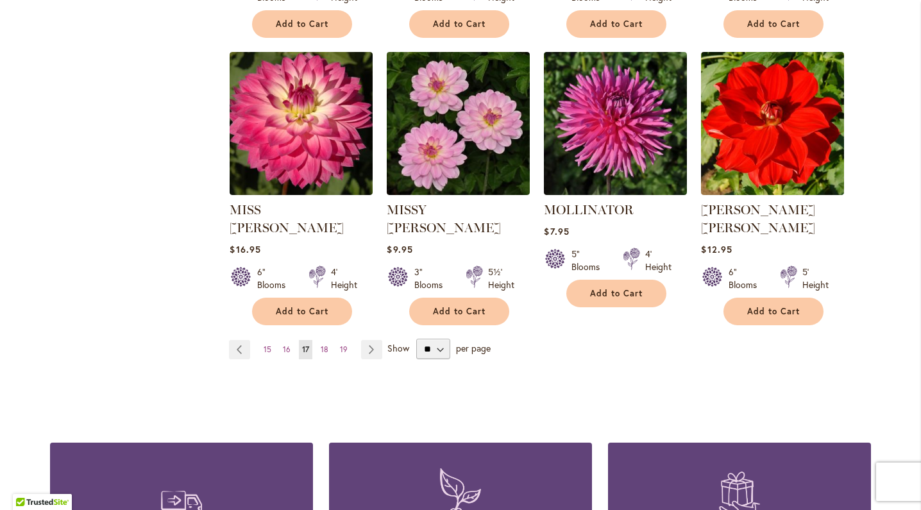
scroll to position [1085, 0]
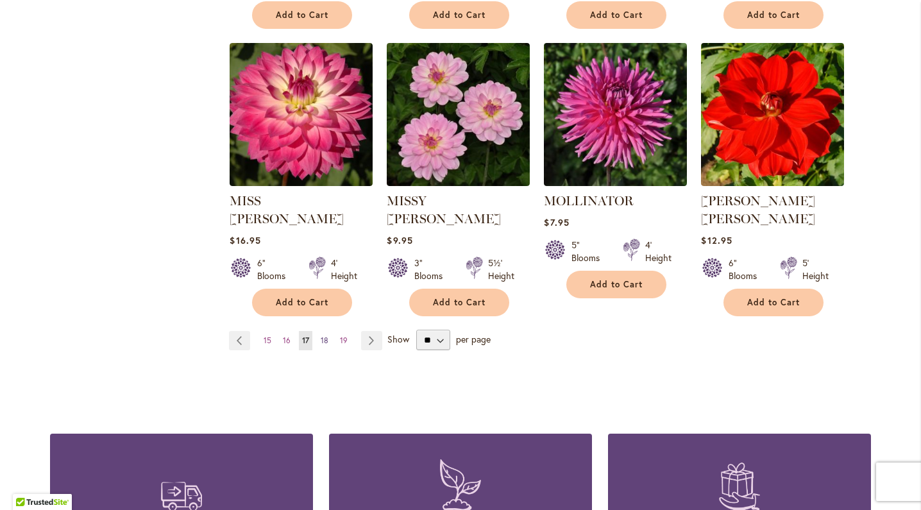
click at [323, 335] on span "18" at bounding box center [325, 340] width 8 height 10
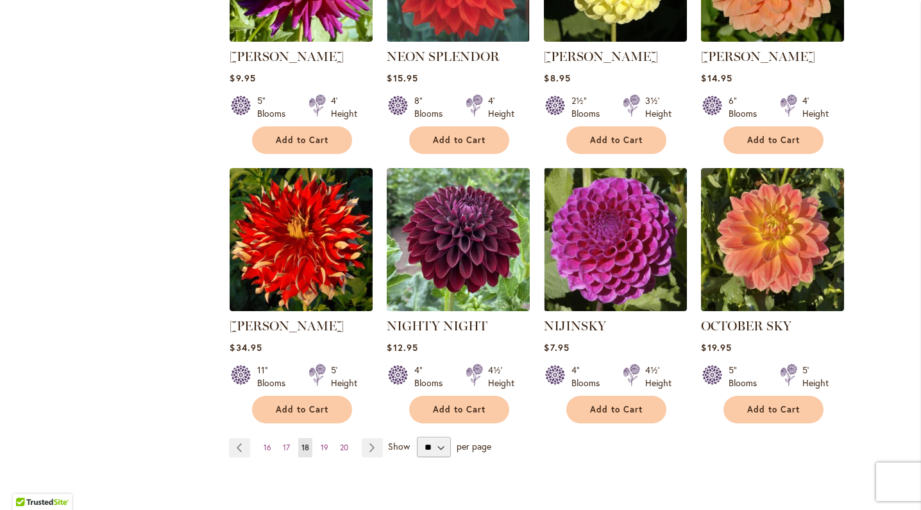
scroll to position [992, 0]
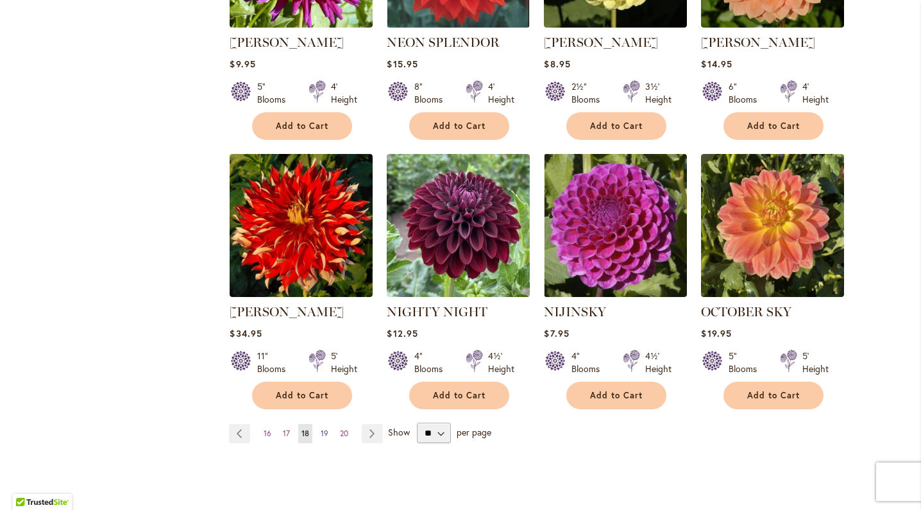
click at [326, 428] on span "19" at bounding box center [325, 433] width 8 height 10
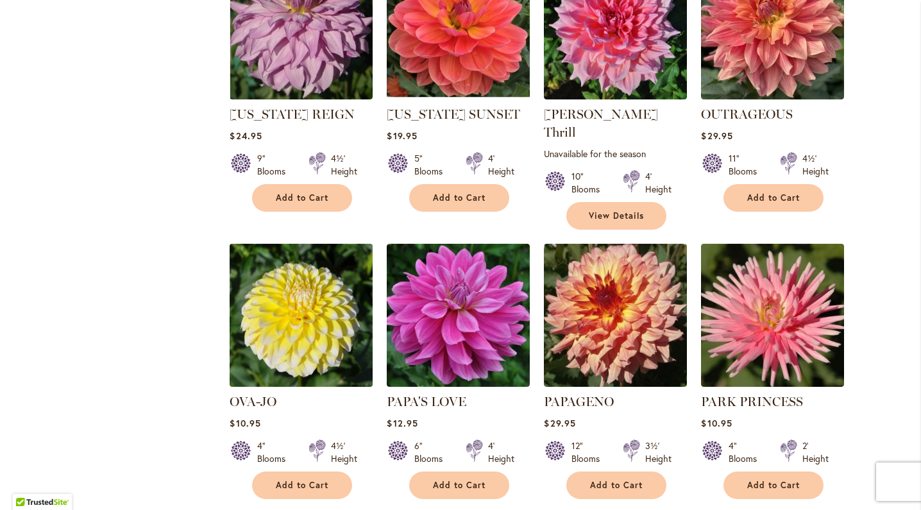
scroll to position [635, 0]
